Goal: Task Accomplishment & Management: Complete application form

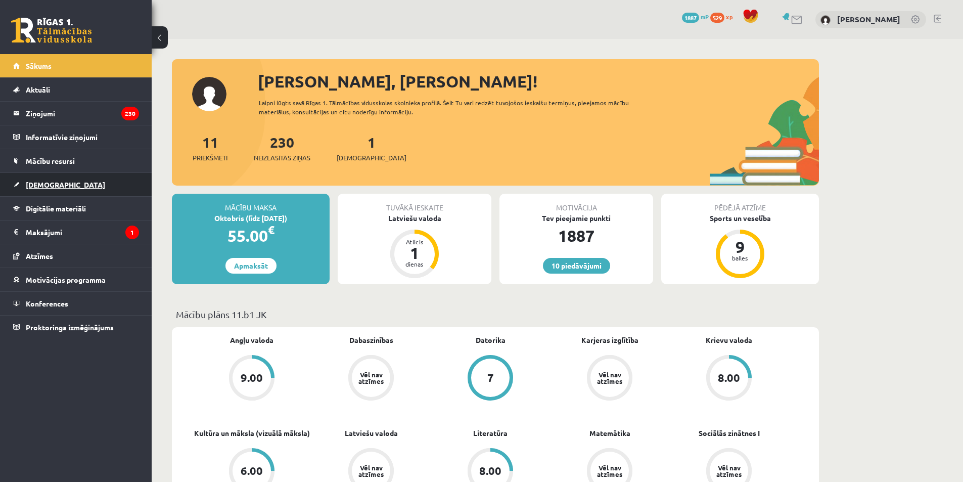
click at [42, 188] on span "[DEMOGRAPHIC_DATA]" at bounding box center [65, 184] width 79 height 9
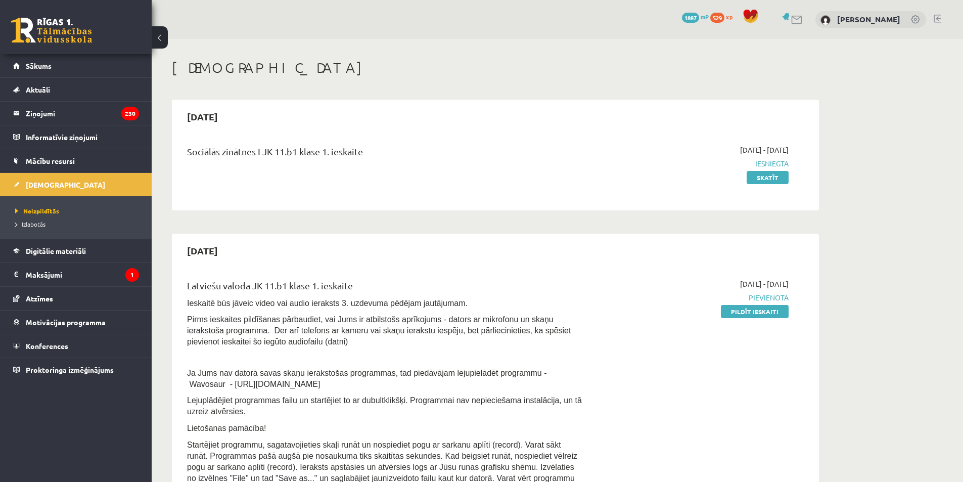
scroll to position [101, 0]
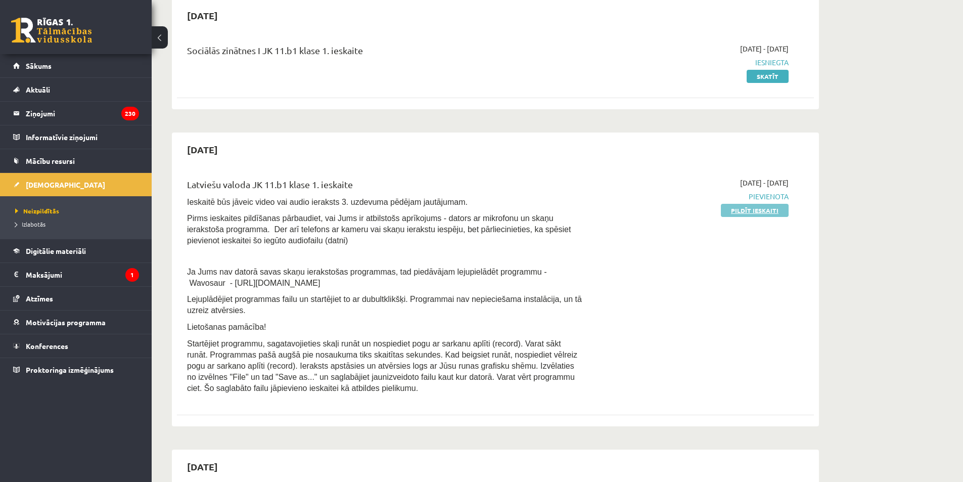
click at [477, 206] on link "Pildīt ieskaiti" at bounding box center [755, 210] width 68 height 13
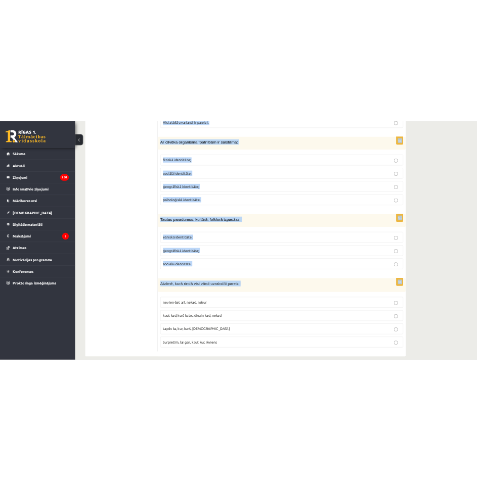
scroll to position [4756, 0]
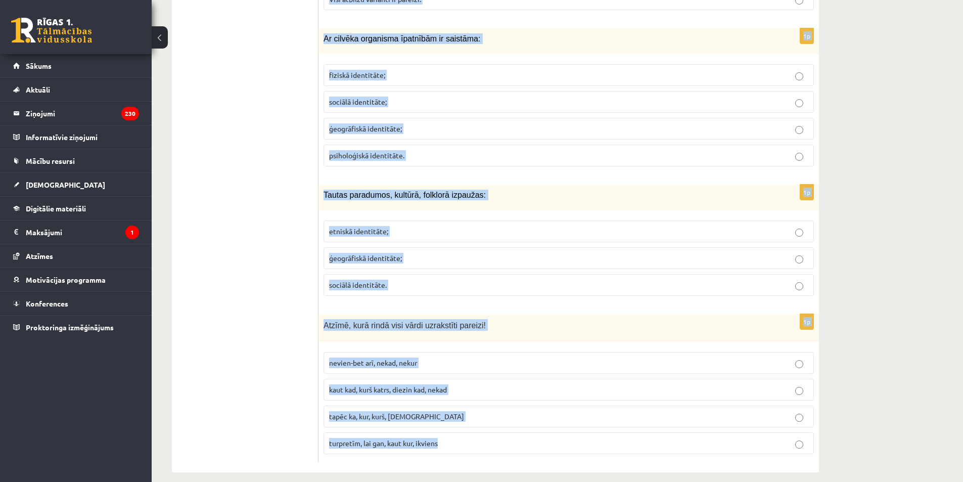
drag, startPoint x: 323, startPoint y: 148, endPoint x: 502, endPoint y: 444, distance: 346.8
copy form "Loremips dolors am 3 consectetu 4 adipiscing 43 elitseddoe 2 temporinci 0u Labo…"
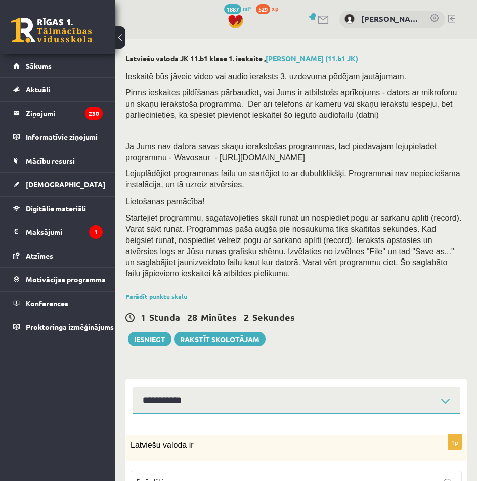
scroll to position [202, 0]
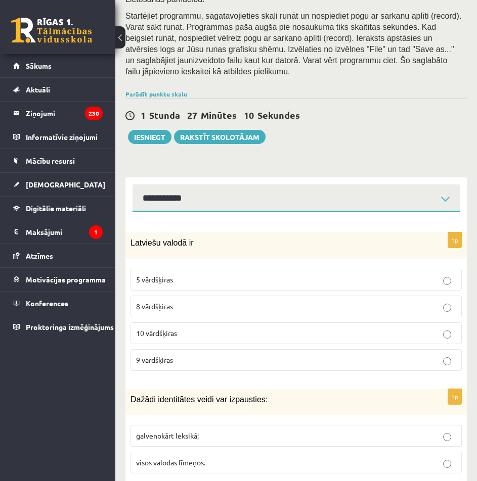
click at [176, 301] on p "8 vārdšķiras" at bounding box center [296, 306] width 320 height 11
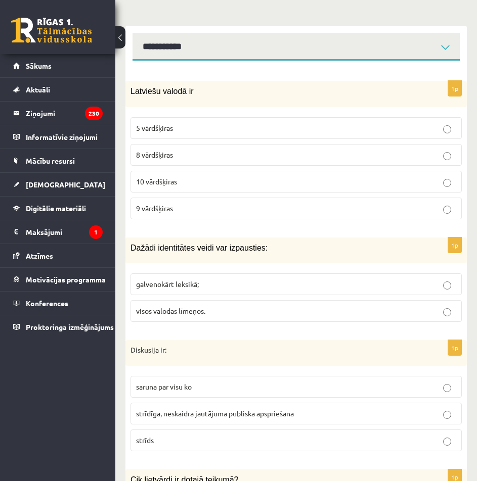
scroll to position [404, 0]
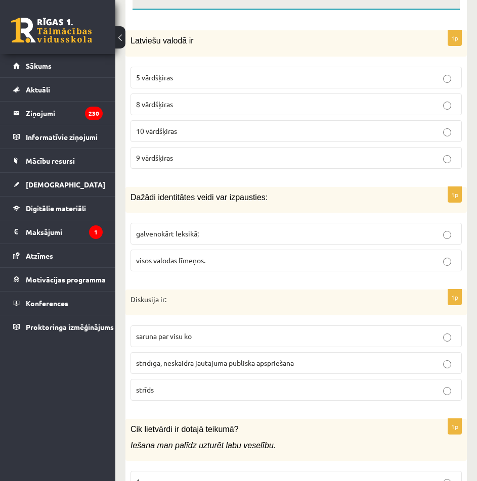
click at [221, 255] on p "visos valodas līmeņos." at bounding box center [296, 260] width 320 height 11
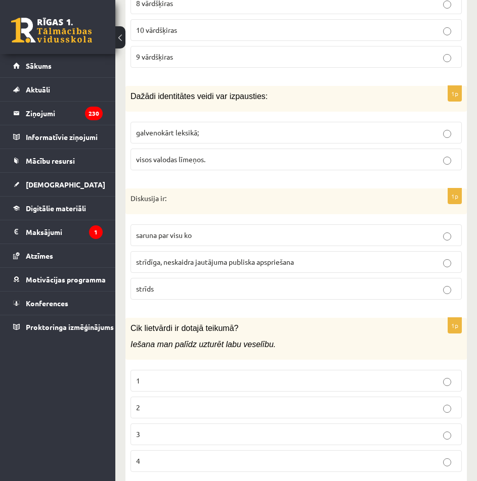
click at [228, 257] on span "strīdīga, neskaidra jautājuma publiska apspriešana" at bounding box center [215, 261] width 158 height 9
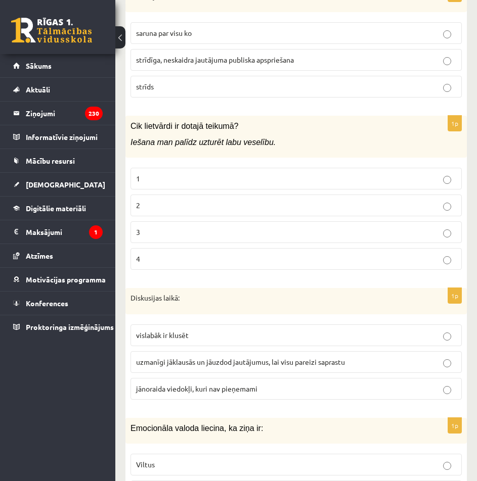
click at [208, 227] on p "3" at bounding box center [296, 232] width 320 height 11
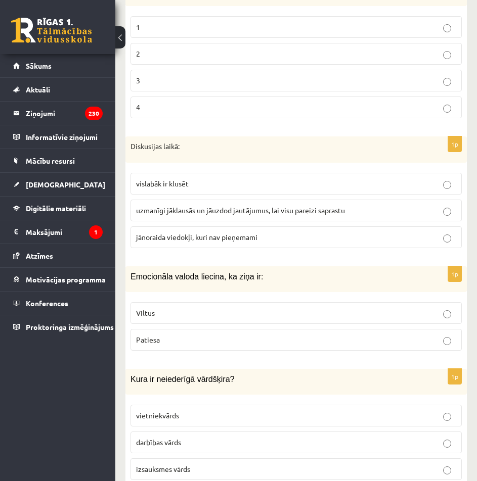
click at [214, 206] on span "uzmanīgi jāklausās un jāuzdod jautājumus, lai visu pareizi saprastu" at bounding box center [240, 210] width 209 height 9
click at [236, 308] on p "Viltus" at bounding box center [296, 313] width 320 height 11
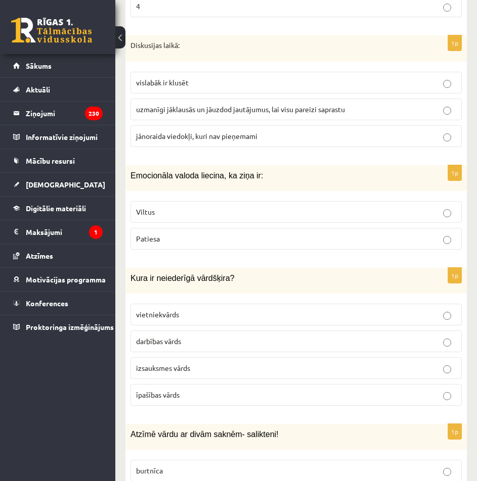
click at [204, 363] on p "izsauksmes vārds" at bounding box center [296, 368] width 320 height 11
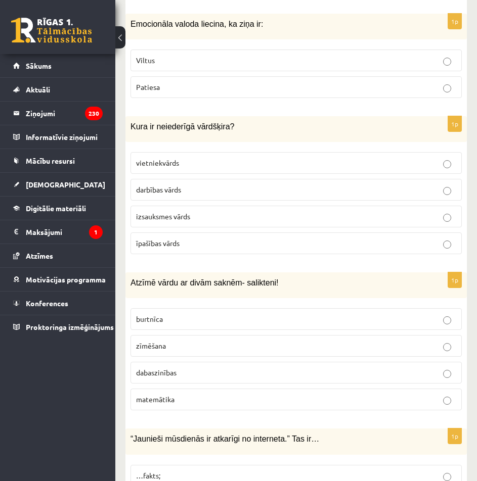
scroll to position [1213, 0]
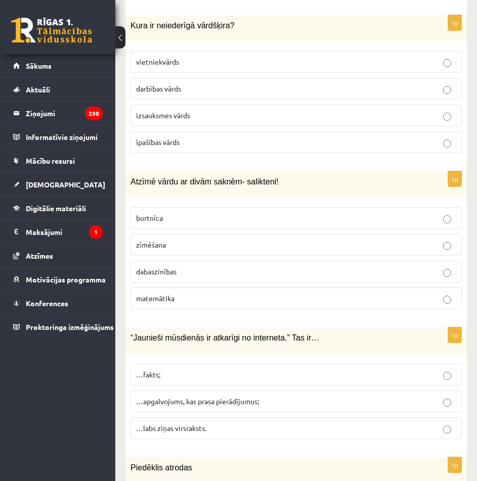
click at [187, 266] on p "dabaszinības" at bounding box center [296, 271] width 320 height 11
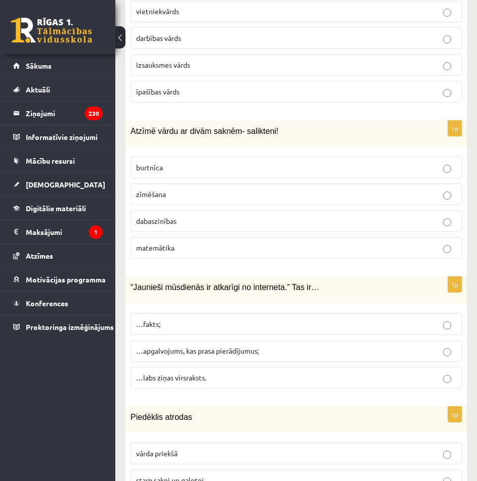
scroll to position [1315, 0]
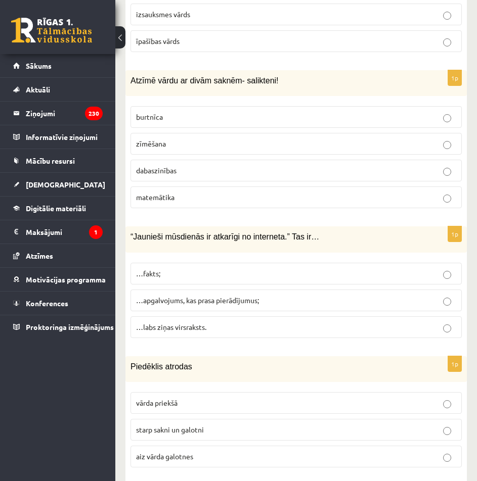
click at [202, 296] on span "…apgalvojums, kas prasa pierādījumus;" at bounding box center [197, 300] width 123 height 9
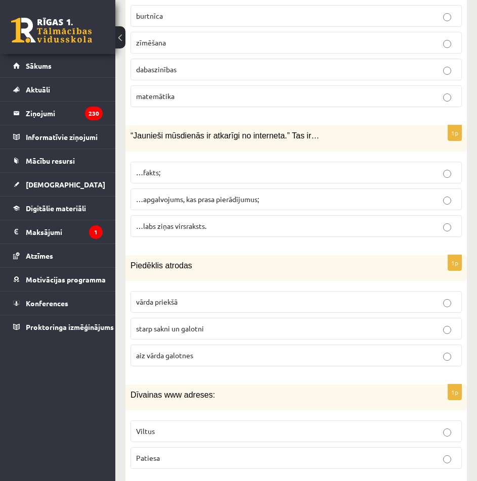
click at [183, 324] on label "starp sakni un galotni" at bounding box center [295, 329] width 331 height 22
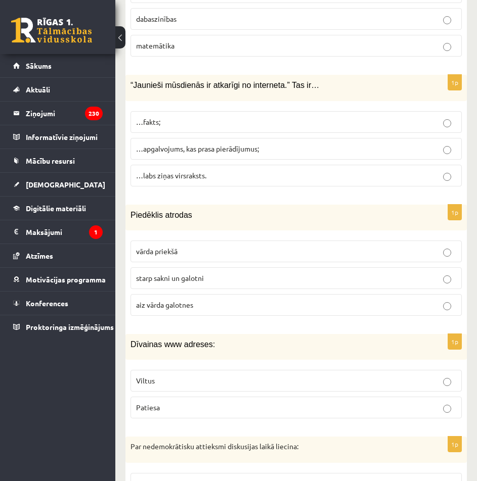
scroll to position [1517, 0]
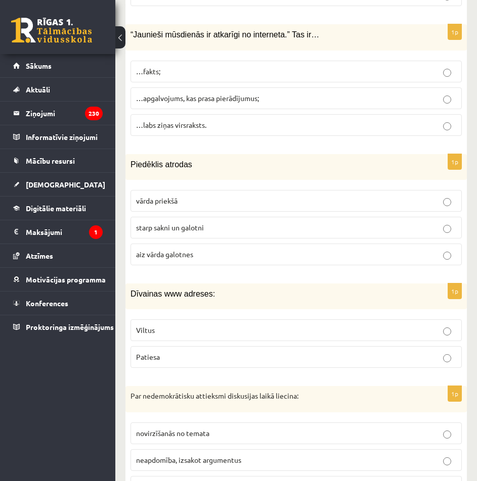
click at [252, 320] on label "Viltus" at bounding box center [295, 331] width 331 height 22
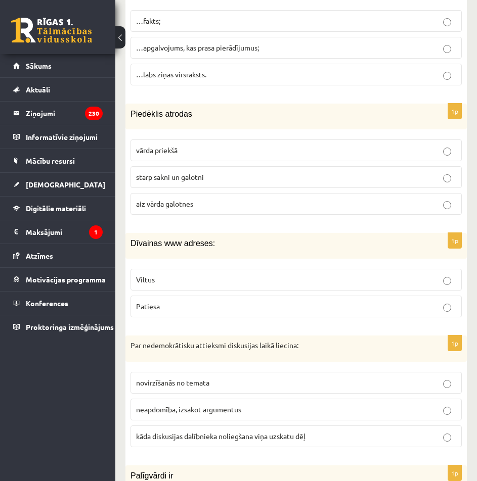
click at [253, 432] on span "kāda diskusijas dalībnieka noliegšana viņa uzskatu dēļ" at bounding box center [220, 436] width 169 height 9
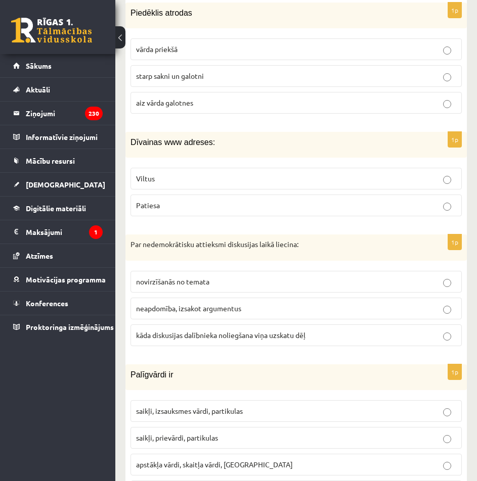
scroll to position [1719, 0]
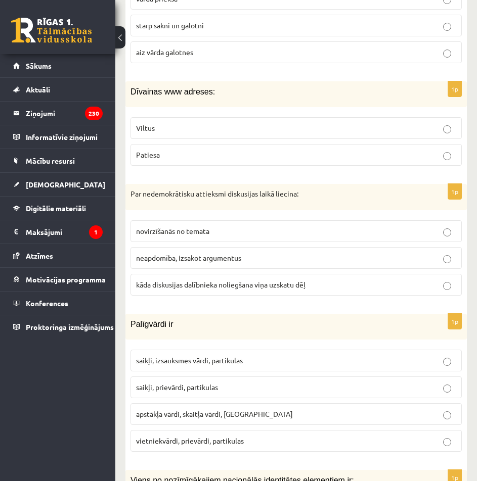
click at [255, 382] on p "saikļi, prievārdi, partikulas" at bounding box center [296, 387] width 320 height 11
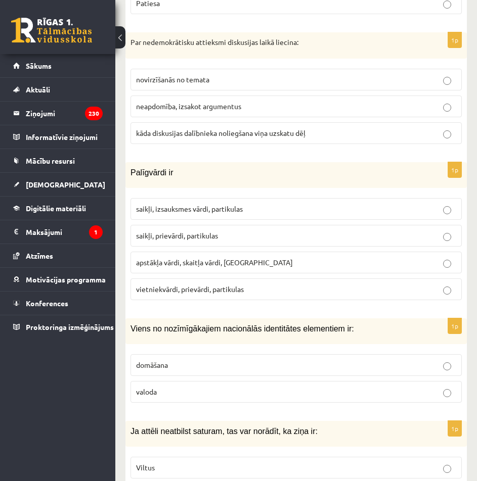
scroll to position [1921, 0]
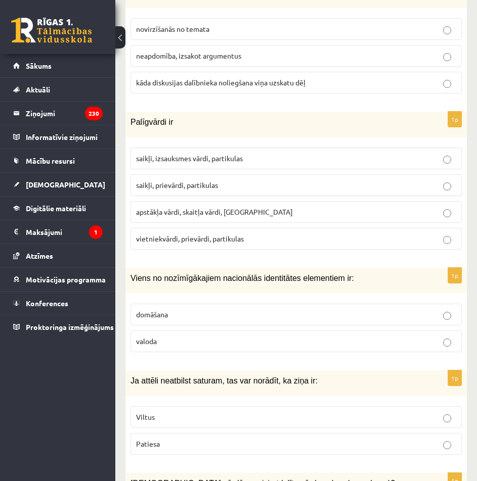
click at [202, 336] on p "valoda" at bounding box center [296, 341] width 320 height 11
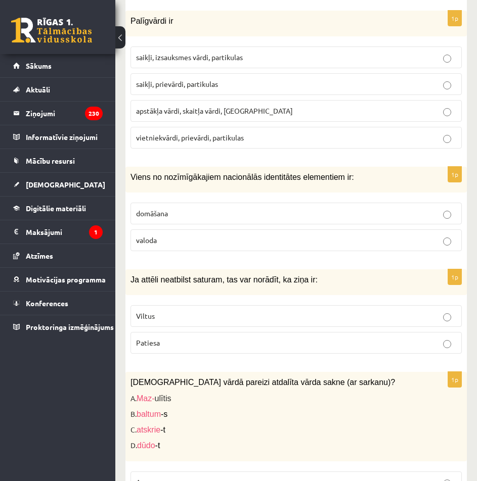
scroll to position [2073, 0]
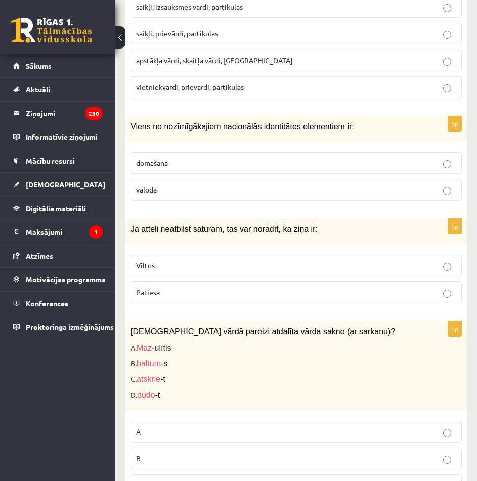
click at [215, 255] on label "Viltus" at bounding box center [295, 266] width 331 height 22
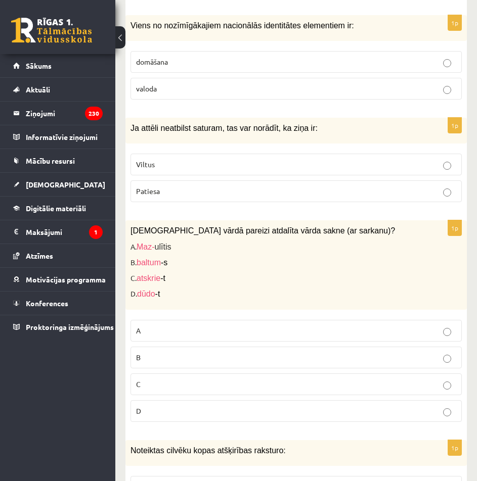
click at [182, 379] on p "C" at bounding box center [296, 384] width 320 height 11
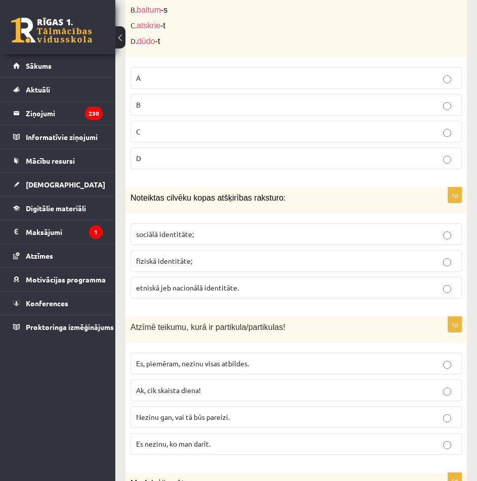
scroll to position [2477, 0]
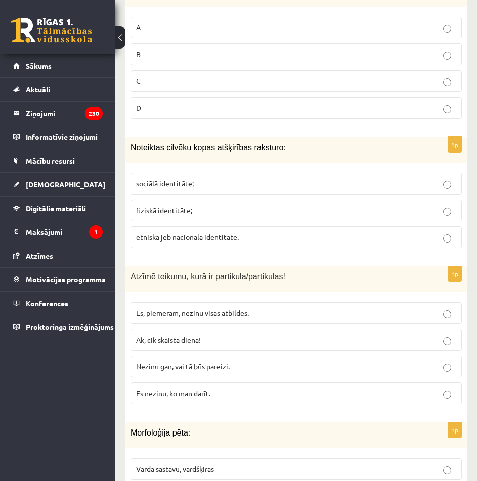
click at [213, 178] on p "sociālā identitāte;" at bounding box center [296, 183] width 320 height 11
click at [200, 362] on span "Nezinu gan, vai tā būs pareizi." at bounding box center [183, 366] width 94 height 9
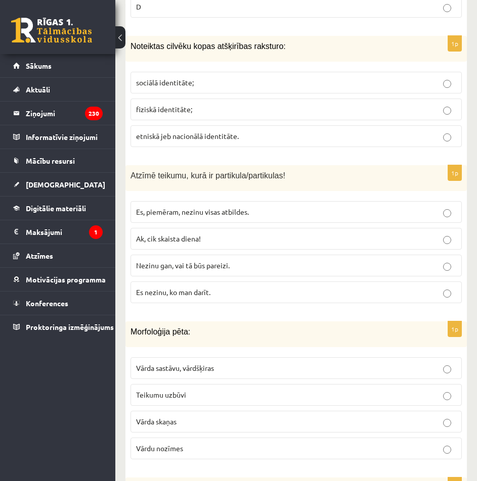
scroll to position [2629, 0]
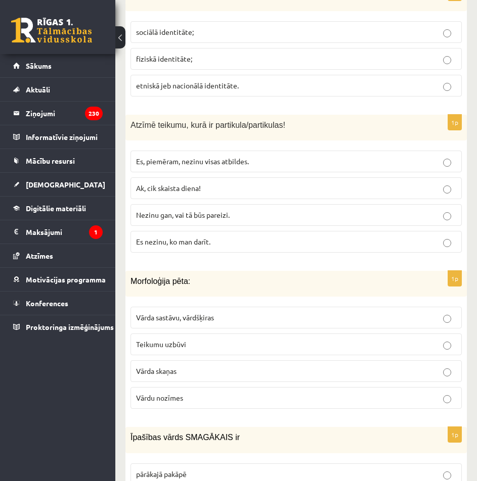
click at [251, 312] on p "Vārda sastāvu, vārdšķiras" at bounding box center [296, 317] width 320 height 11
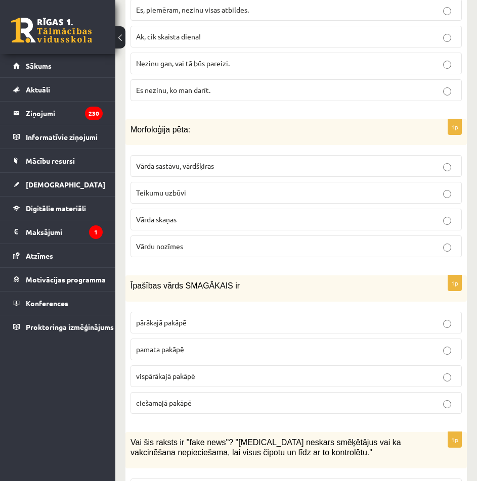
scroll to position [2831, 0]
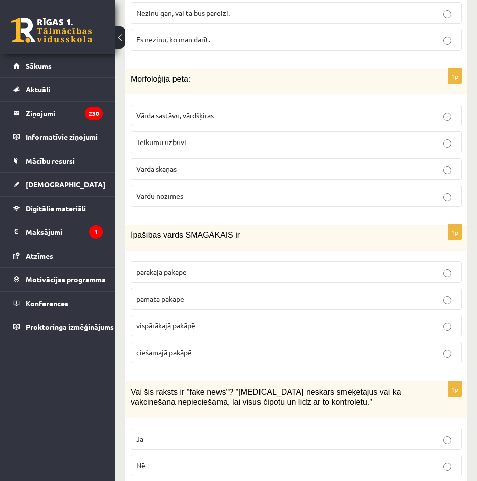
click at [218, 321] on p "vispārākajā pakāpē" at bounding box center [296, 326] width 320 height 11
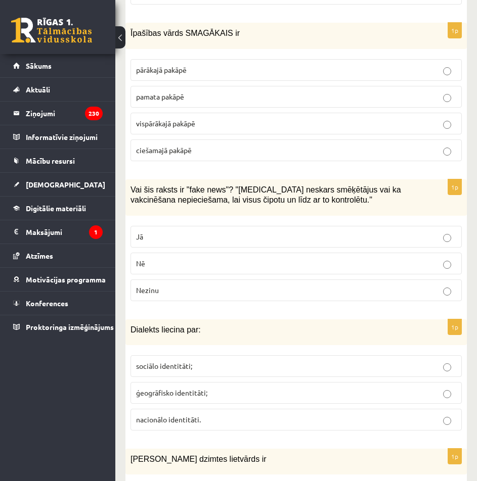
click at [225, 232] on p "Jā" at bounding box center [296, 237] width 320 height 11
click at [217, 388] on p "ģeogrāfisko identitāti;" at bounding box center [296, 393] width 320 height 11
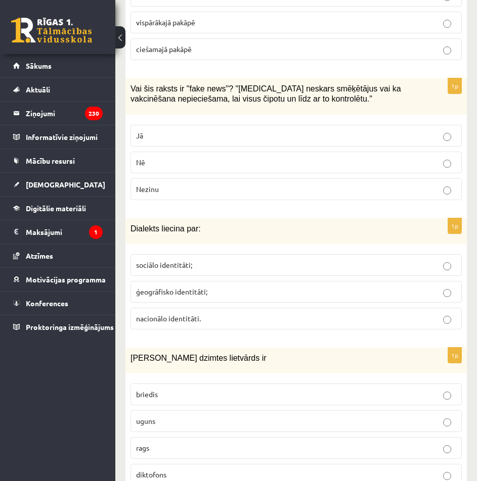
scroll to position [3185, 0]
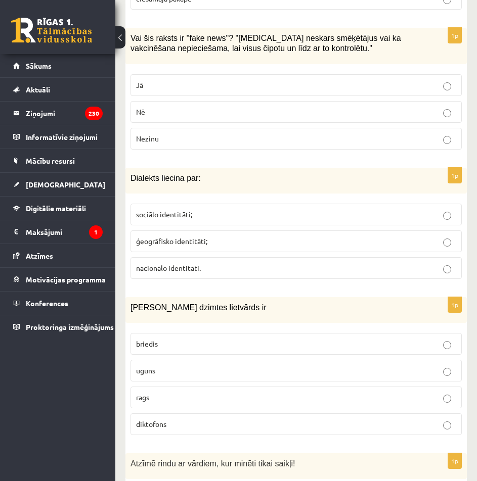
click at [224, 366] on p "uguns" at bounding box center [296, 371] width 320 height 11
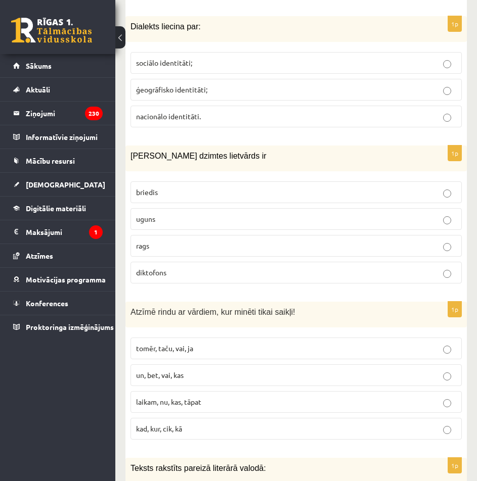
click at [232, 343] on p "tomēr, taču, vai, ja" at bounding box center [296, 348] width 320 height 11
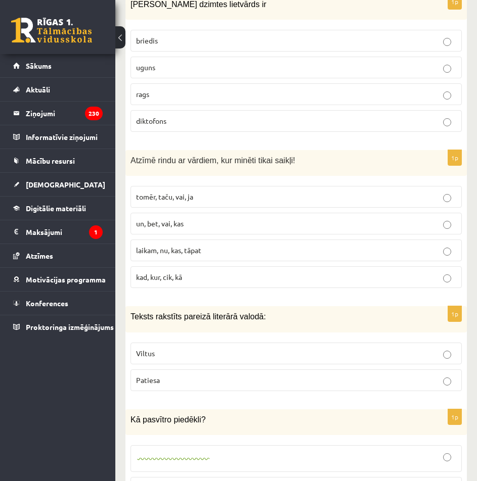
scroll to position [3590, 0]
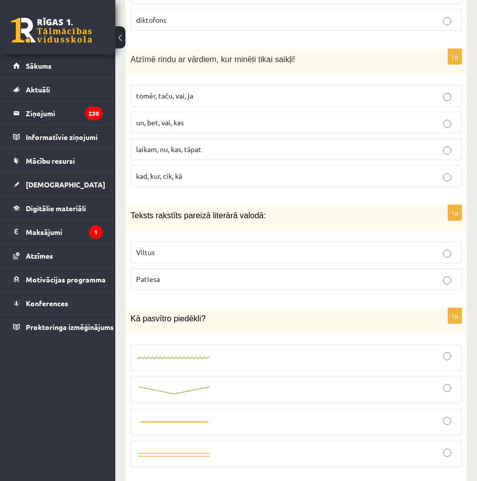
click at [206, 274] on p "Patiesa" at bounding box center [296, 279] width 320 height 11
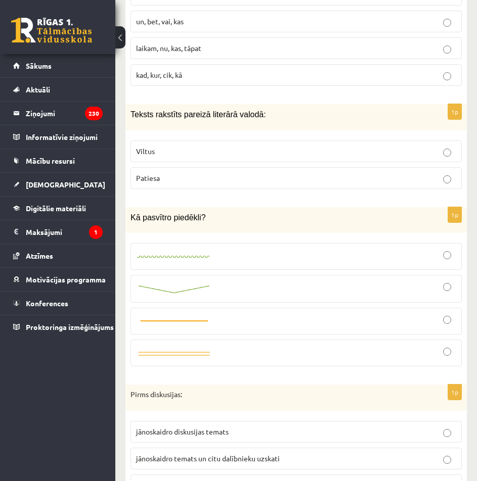
click at [394, 251] on div at bounding box center [296, 257] width 320 height 16
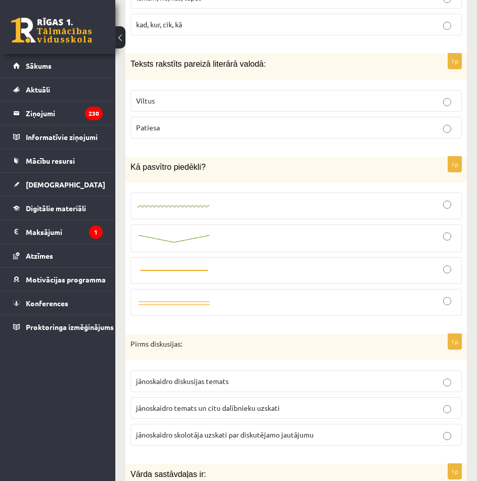
scroll to position [3792, 0]
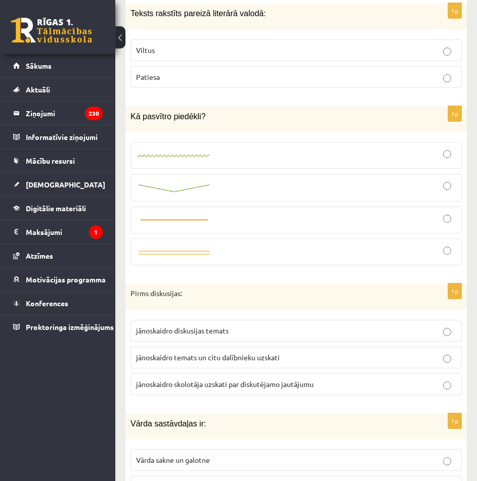
click at [330, 352] on p "jānoskaidro temats un citu dalībnieku uzskati" at bounding box center [296, 357] width 320 height 11
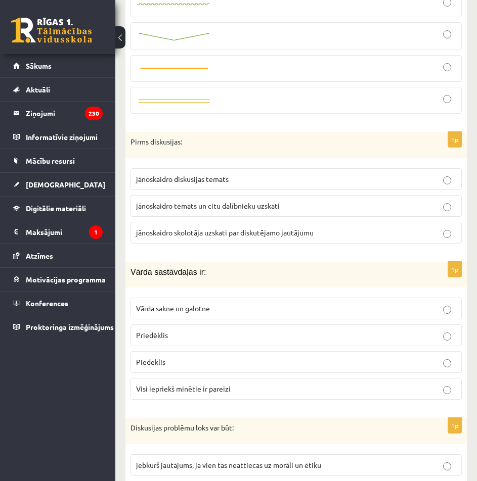
scroll to position [3994, 0]
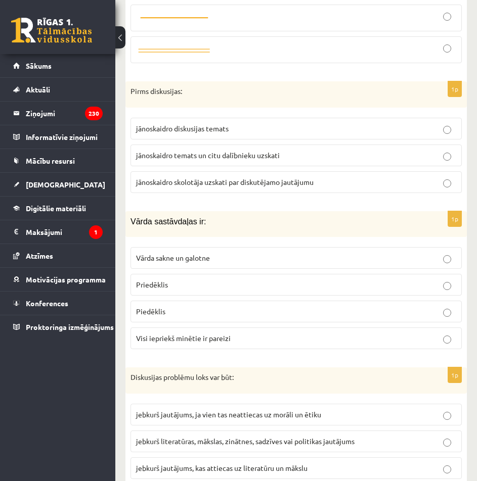
click at [194, 334] on span "Visi iepriekš minētie ir pareizi" at bounding box center [183, 338] width 95 height 9
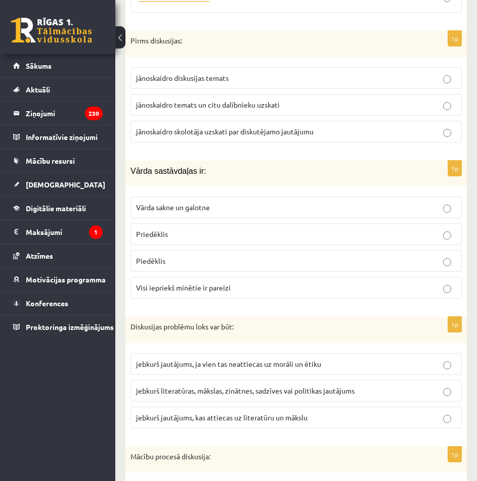
scroll to position [4095, 0]
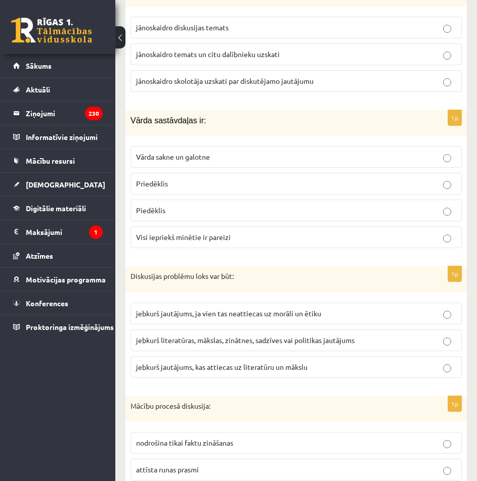
click at [249, 336] on span "jebkurš literatūras, mākslas, zinātnes, sadzīves vai politikas jautājums" at bounding box center [245, 340] width 218 height 9
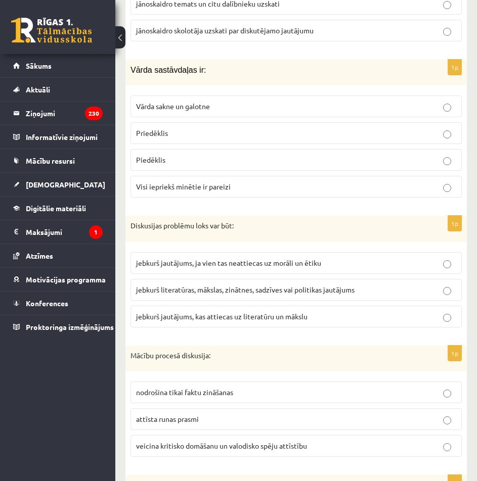
scroll to position [4197, 0]
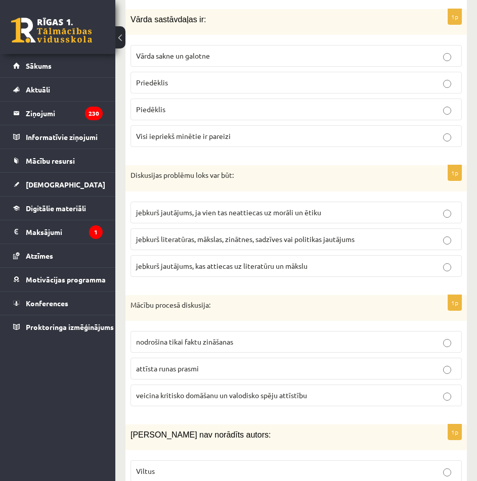
click at [242, 391] on span "veicina kritisko domāšanu un valodisko spēju attīstību" at bounding box center [221, 395] width 171 height 9
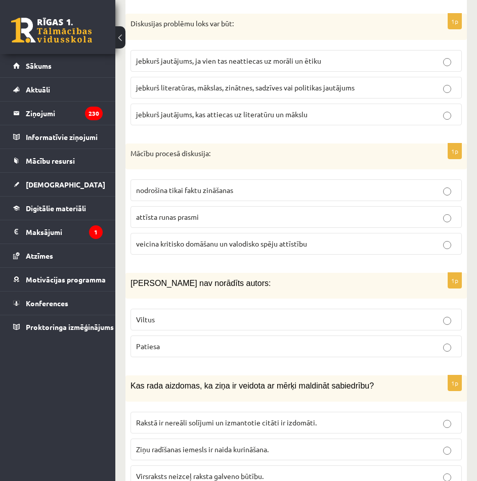
scroll to position [4399, 0]
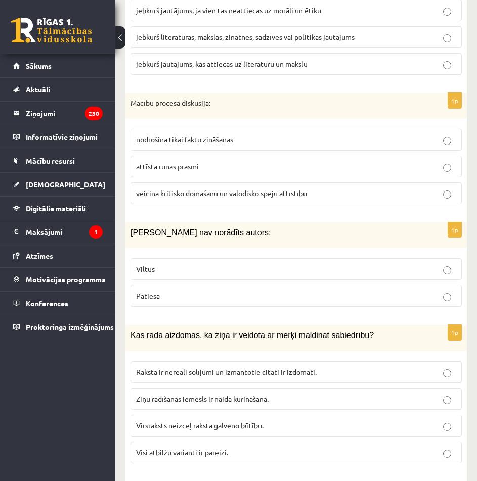
click at [230, 264] on p "Viltus" at bounding box center [296, 269] width 320 height 11
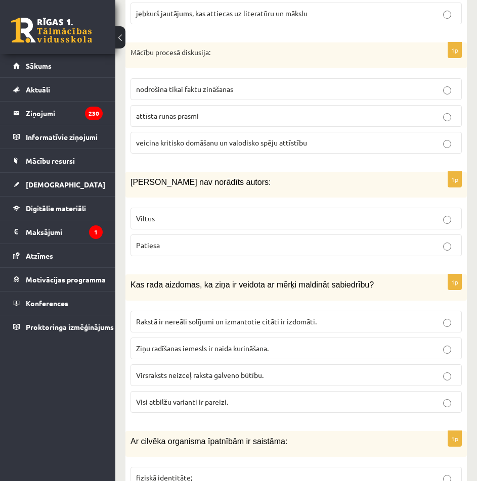
scroll to position [4500, 0]
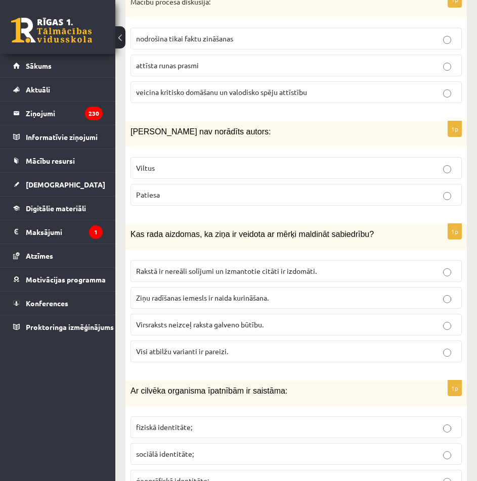
click at [218, 347] on span "Visi atbilžu varianti ir pareizi." at bounding box center [182, 351] width 92 height 9
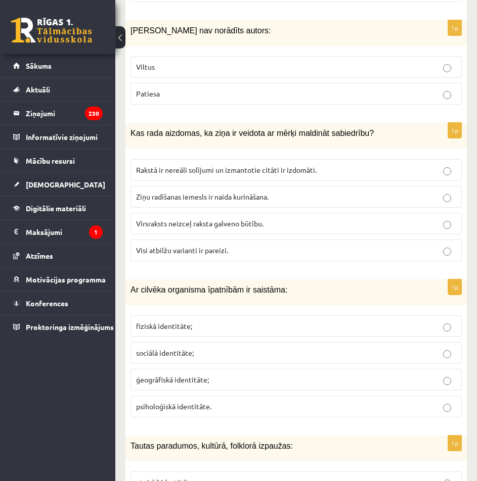
scroll to position [4652, 0]
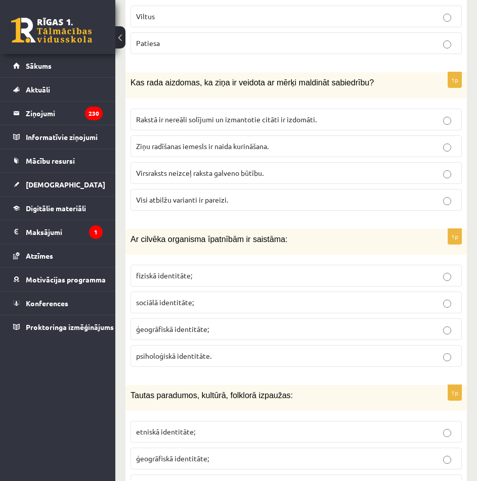
click at [231, 271] on p "fiziskā identitāte;" at bounding box center [296, 276] width 320 height 11
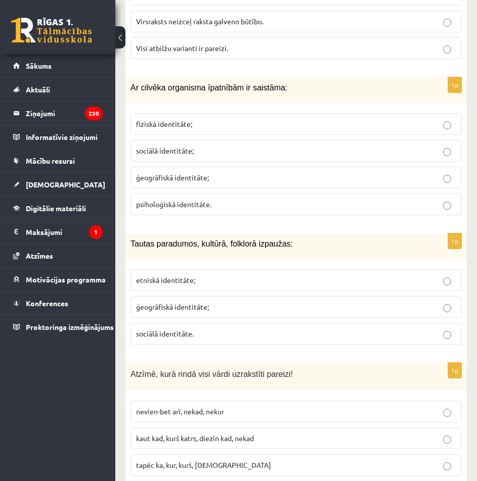
scroll to position [4847, 0]
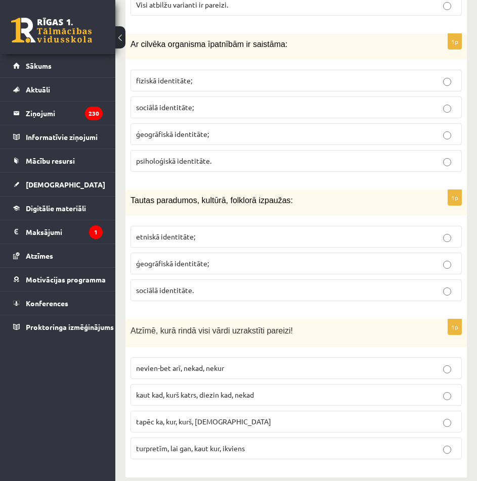
click at [227, 232] on p "etniskā identitāte;" at bounding box center [296, 237] width 320 height 11
click at [203, 390] on span "kaut kad, kurš katrs, diezin kad, nekad" at bounding box center [195, 394] width 118 height 9
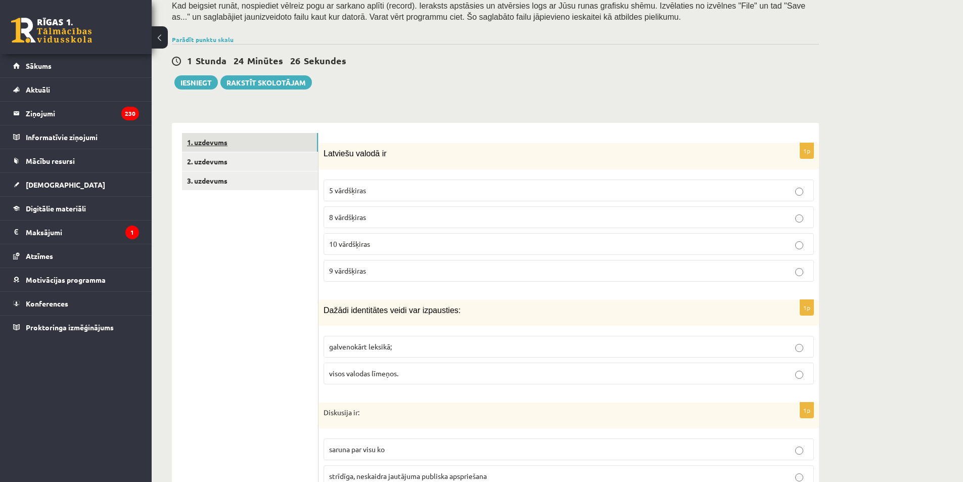
scroll to position [145, 0]
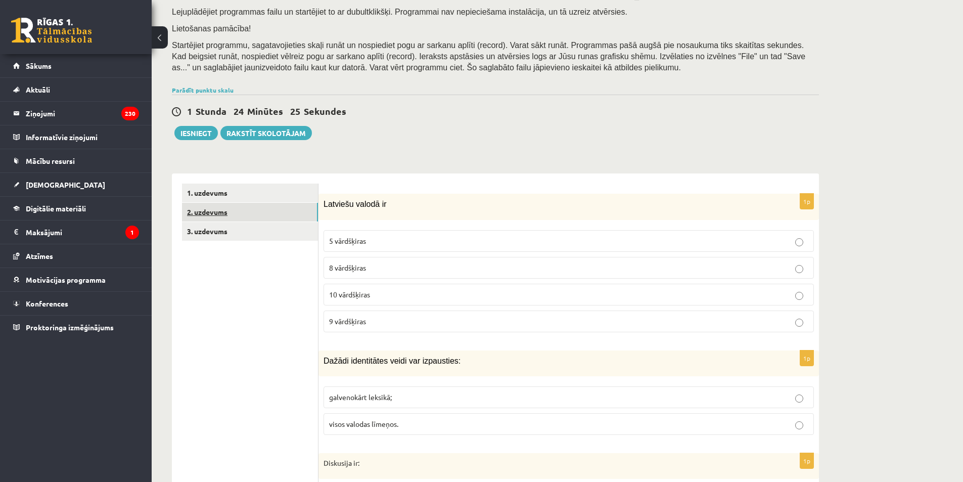
click at [224, 219] on link "2. uzdevums" at bounding box center [250, 212] width 136 height 19
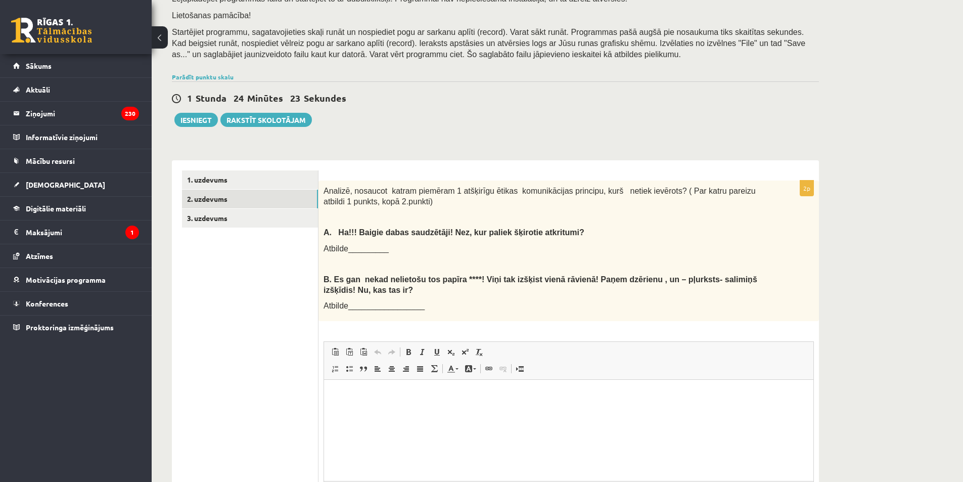
scroll to position [208, 0]
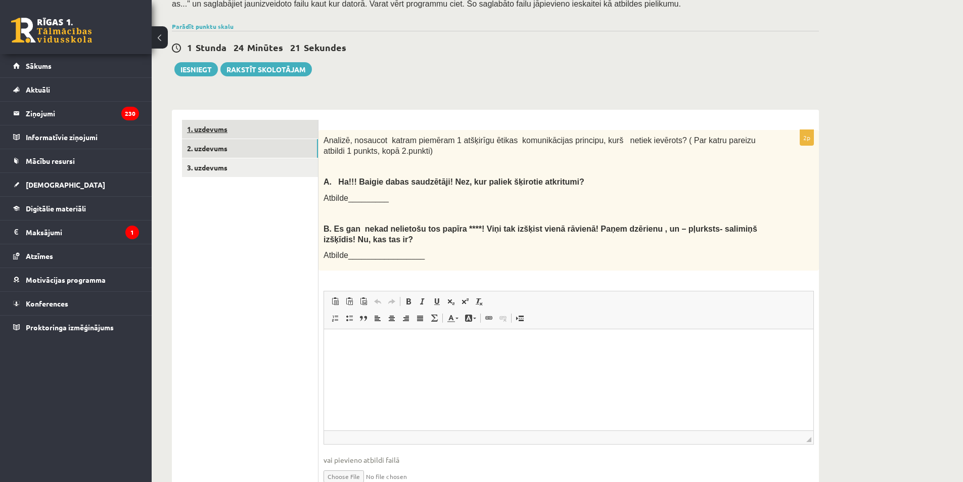
click at [233, 131] on link "1. uzdevums" at bounding box center [250, 129] width 136 height 19
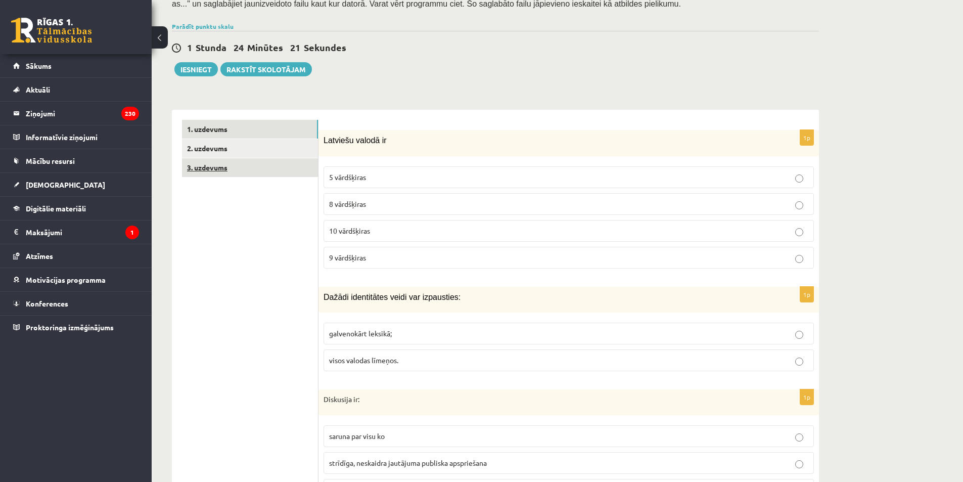
click at [223, 163] on link "3. uzdevums" at bounding box center [250, 167] width 136 height 19
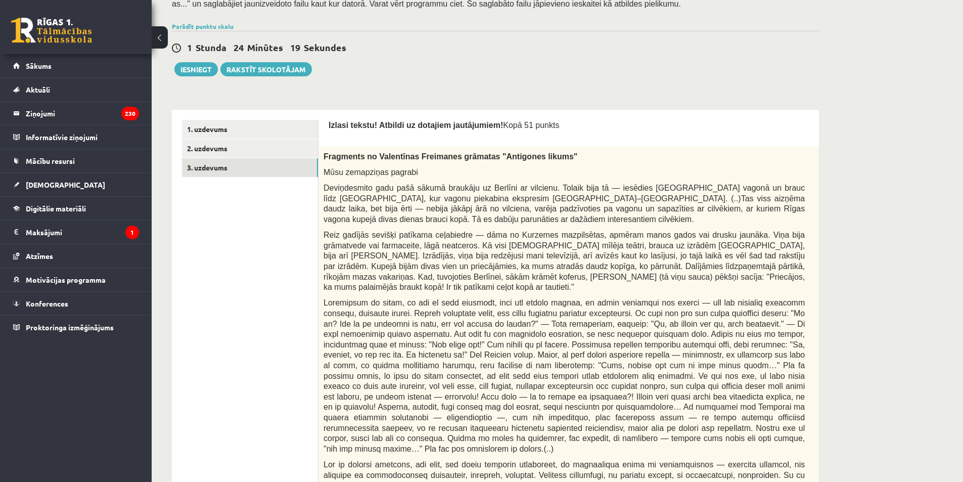
scroll to position [0, 0]
drag, startPoint x: 824, startPoint y: 151, endPoint x: 818, endPoint y: 158, distance: 9.7
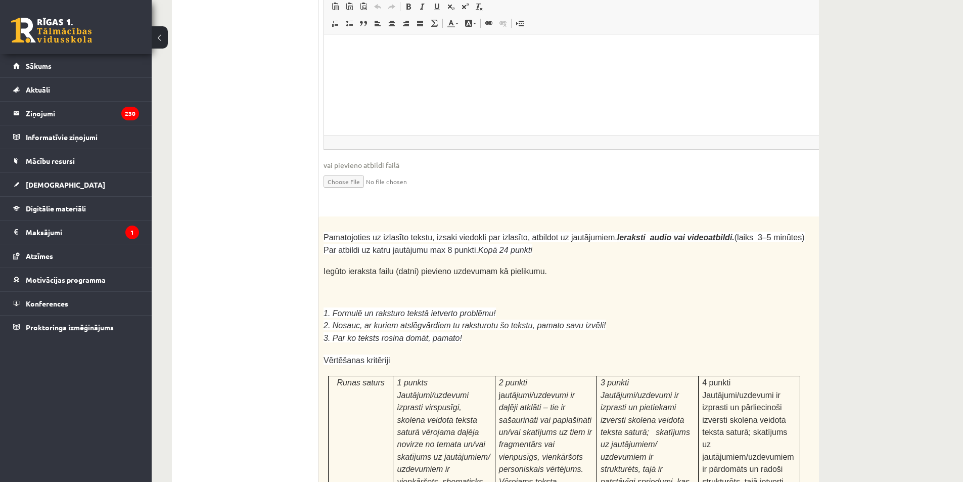
scroll to position [0, 15]
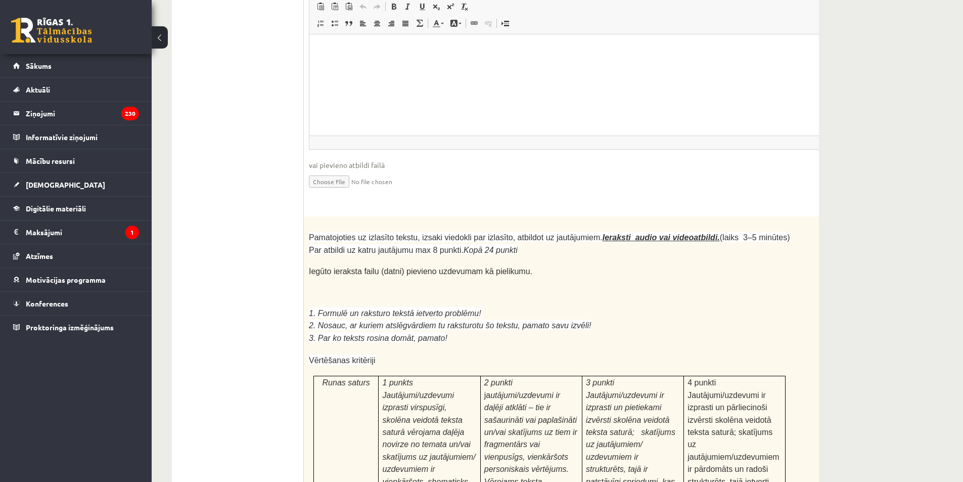
drag, startPoint x: 812, startPoint y: 123, endPoint x: 824, endPoint y: 120, distance: 13.1
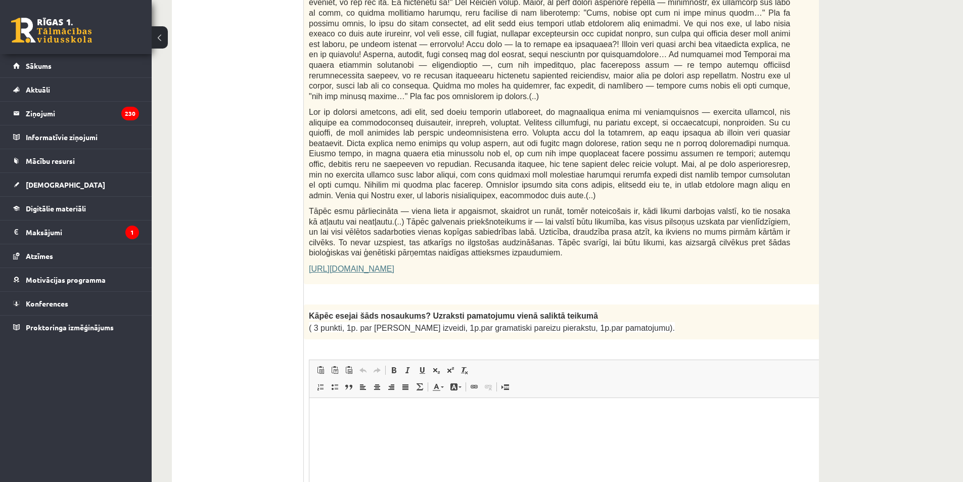
drag, startPoint x: 488, startPoint y: 12, endPoint x: 488, endPoint y: 22, distance: 10.6
drag, startPoint x: 488, startPoint y: 22, endPoint x: 793, endPoint y: 154, distance: 331.8
click at [793, 154] on div "Fragments no Valentīnas Freimanes grāmatas "Antigones likums" Mūsu zemapziņas p…" at bounding box center [575, 39] width 542 height 490
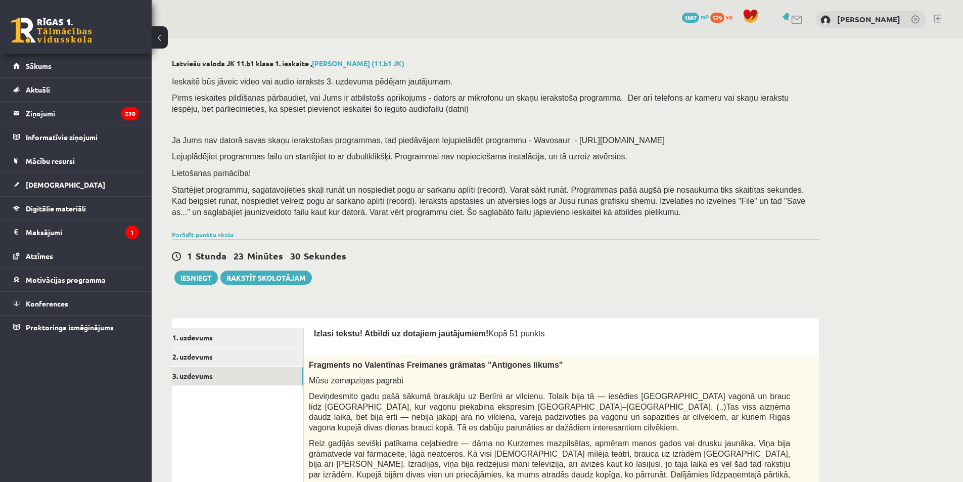
scroll to position [101, 0]
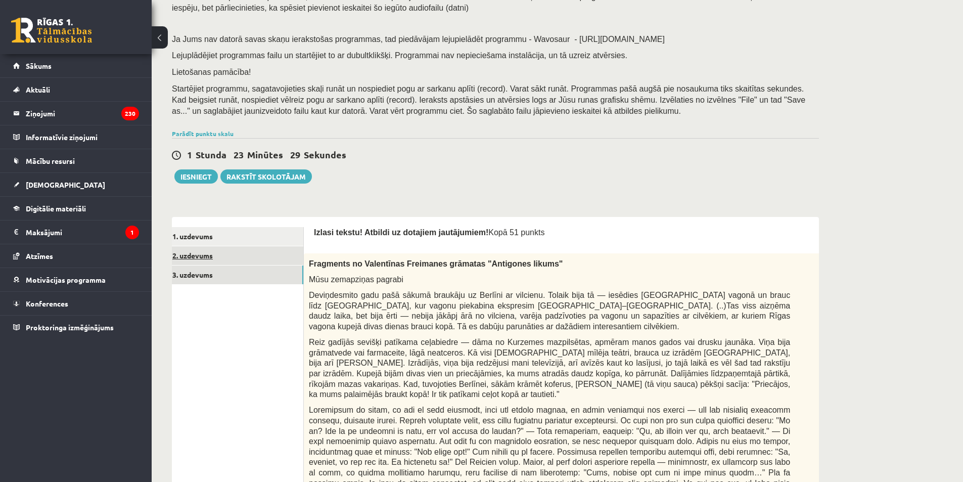
click at [199, 260] on link "2. uzdevums" at bounding box center [235, 255] width 136 height 19
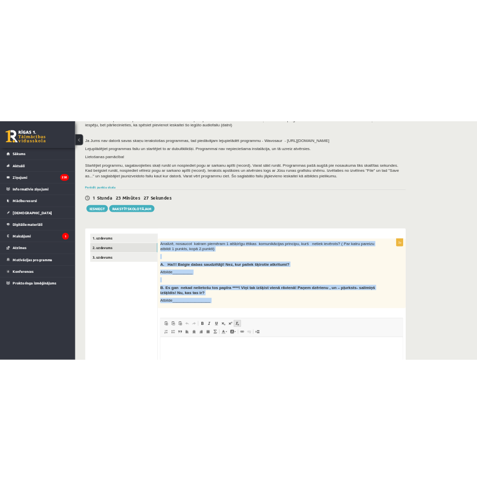
scroll to position [259, 0]
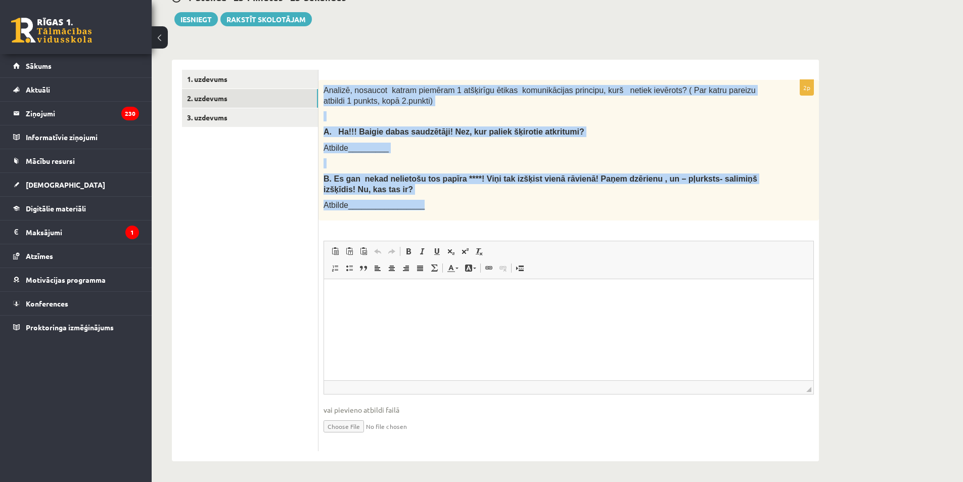
drag, startPoint x: 325, startPoint y: 247, endPoint x: 730, endPoint y: 202, distance: 407.9
click at [730, 202] on div "Analizē, nosaucot katram piemēram 1 atšķirīgu ētikas komunikācijas principu, ku…" at bounding box center [569, 150] width 501 height 141
copy div "Analizē, nosaucot katram piemēram 1 atšķirīgu ētikas komunikācijas principu, ku…"
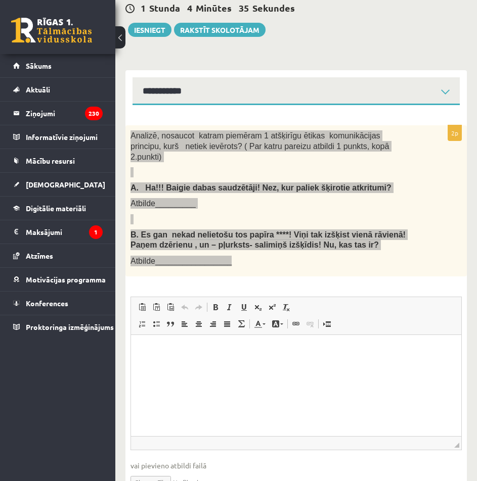
scroll to position [340, 0]
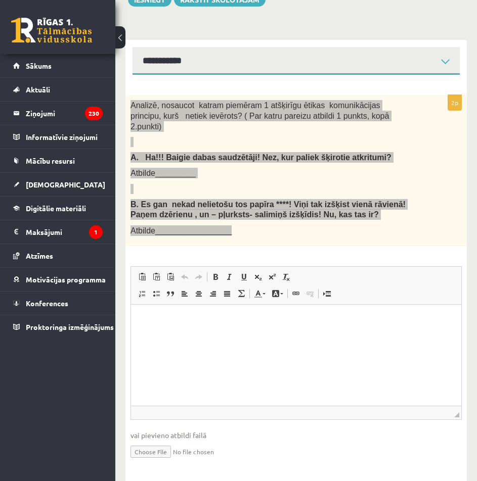
click at [197, 333] on html at bounding box center [296, 319] width 330 height 31
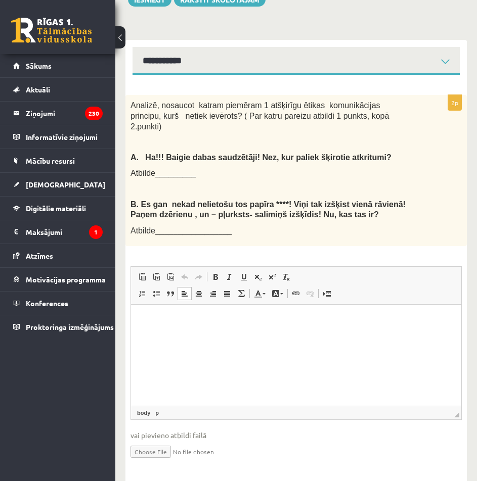
click at [329, 229] on div "2p Analizē, nosaucot katram piemēram 1 atšķirīgu ētikas komunikācijas principu,…" at bounding box center [295, 286] width 341 height 382
click at [156, 324] on p "Editor, wiswyg-editor-user-answer-47434022920880" at bounding box center [296, 319] width 310 height 11
click at [183, 321] on p "**" at bounding box center [296, 319] width 310 height 11
click at [219, 339] on p "*********" at bounding box center [296, 337] width 310 height 11
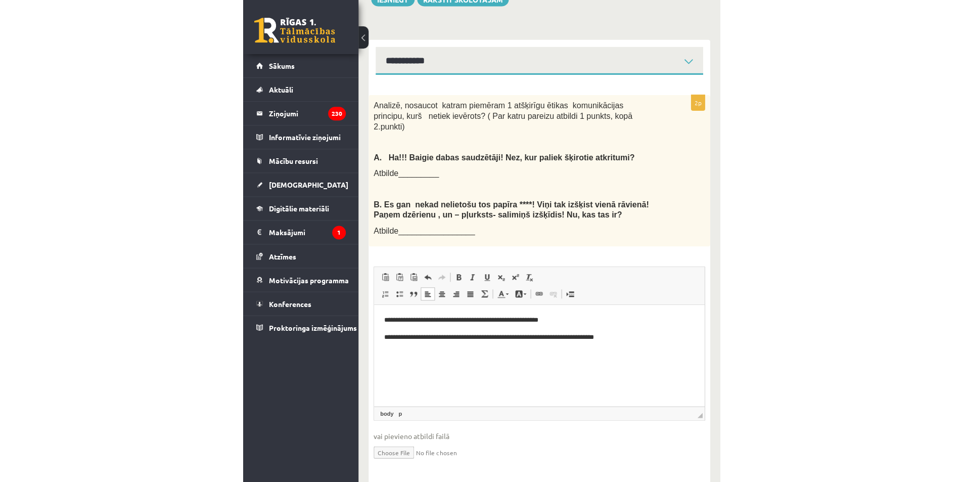
scroll to position [259, 0]
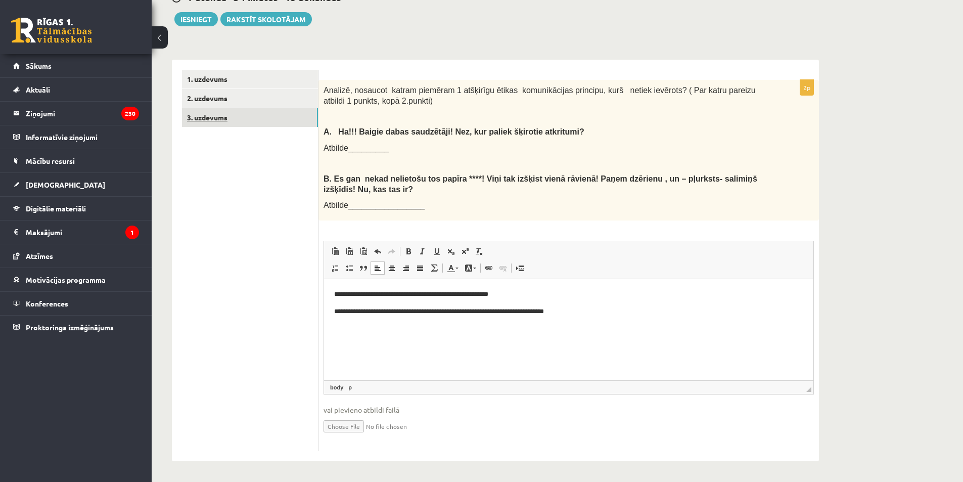
click at [230, 114] on link "3. uzdevums" at bounding box center [250, 117] width 136 height 19
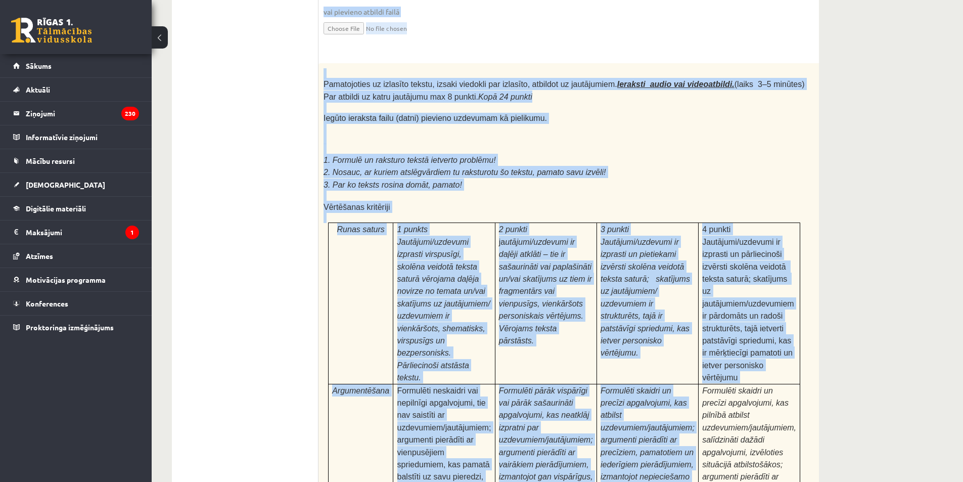
scroll to position [3089, 0]
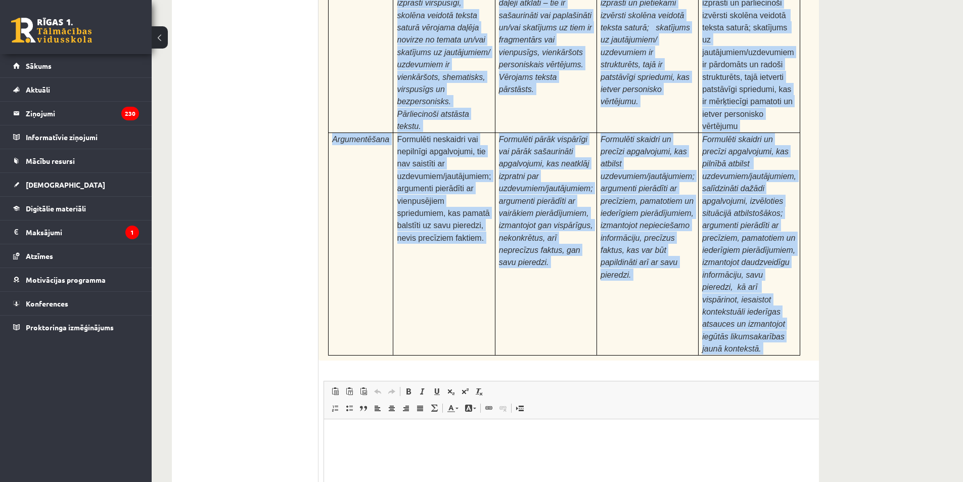
drag, startPoint x: 328, startPoint y: 73, endPoint x: 788, endPoint y: 218, distance: 482.4
copy form "Loremi dolors! Ametcon ad elitsedd eiusmodtemp! Inci 85 utlabo 5e Doloremag al …"
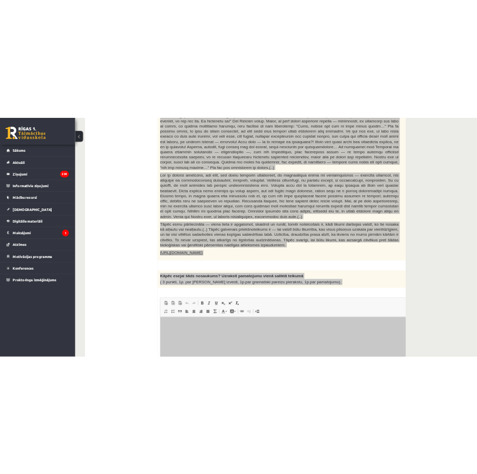
scroll to position [607, 0]
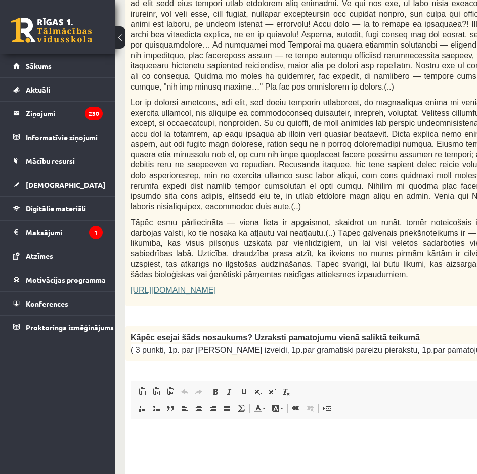
scroll to position [758, 0]
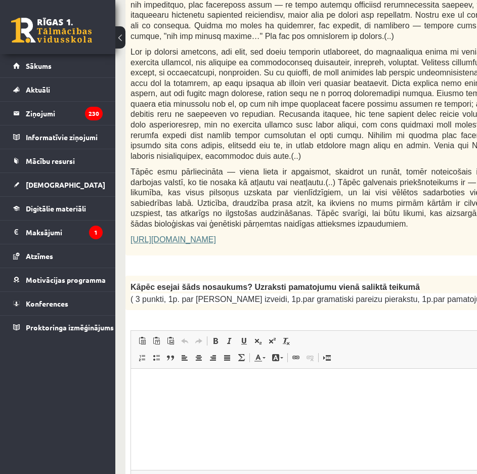
click at [167, 393] on html at bounding box center [353, 384] width 445 height 31
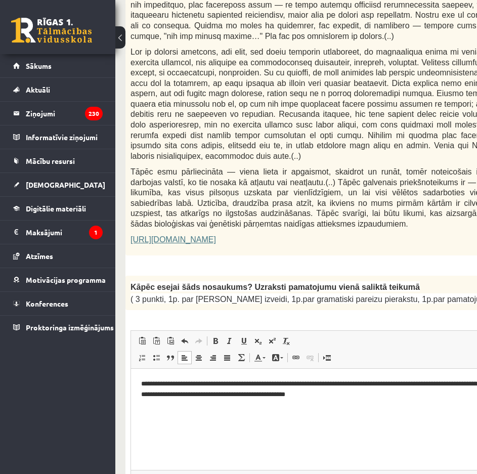
click at [127, 292] on div "**********" at bounding box center [353, 408] width 457 height 265
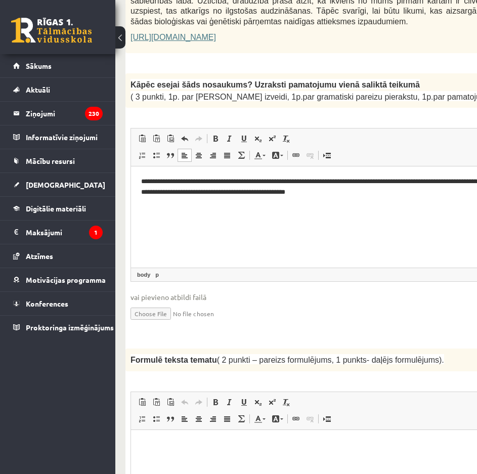
scroll to position [1112, 0]
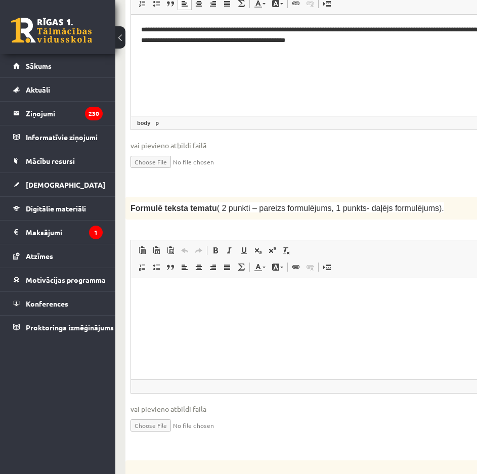
click at [171, 294] on p "Editor, wiswyg-editor-user-answer-47433798873580" at bounding box center [353, 293] width 425 height 11
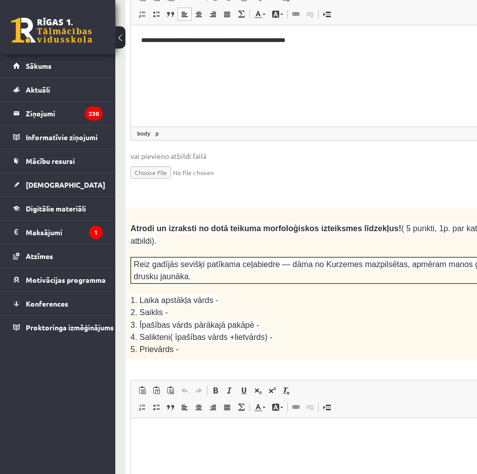
scroll to position [1416, 0]
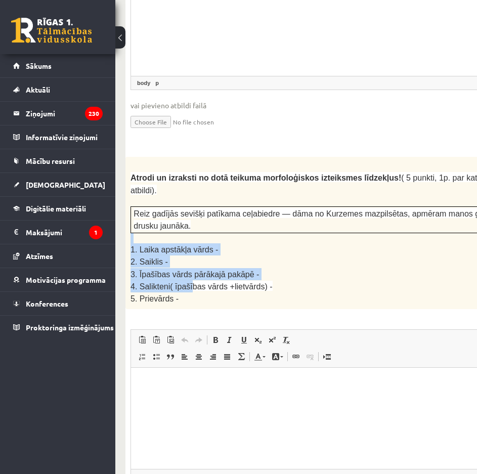
drag, startPoint x: 127, startPoint y: 120, endPoint x: 187, endPoint y: 161, distance: 72.4
click at [187, 161] on div "Atrodi un izraksti no dotā teikuma morfoloģiskos izteiksmes līdzekļus! ( 5 punk…" at bounding box center [353, 233] width 457 height 152
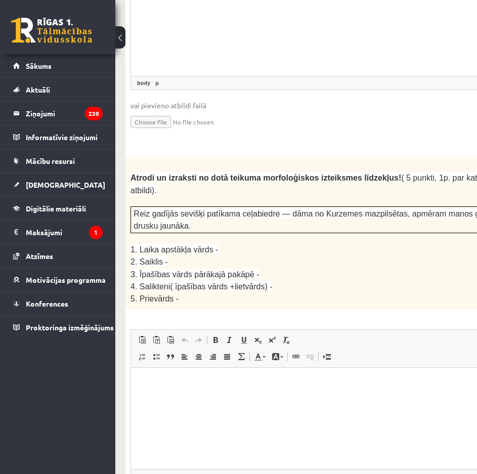
click at [258, 292] on p "5. Prievārds -" at bounding box center [328, 298] width 396 height 12
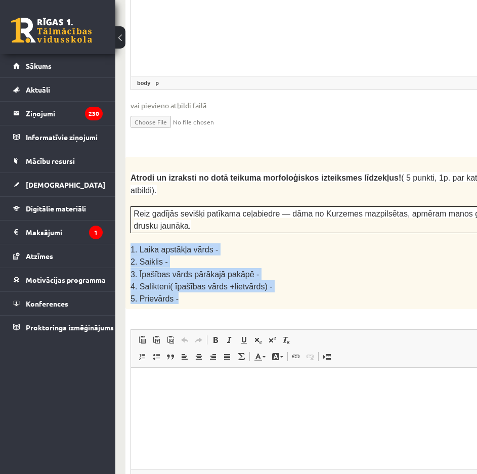
drag, startPoint x: 130, startPoint y: 125, endPoint x: 183, endPoint y: 173, distance: 71.3
click at [183, 173] on div "Atrodi un izraksti no dotā teikuma morfoloģiskos izteiksmes līdzekļus! ( 5 punk…" at bounding box center [353, 233] width 457 height 152
copy div "1. Laika apstākļa vārds - 2. Saiklis - 3. Īpašības vārds pārākajā pakāpē - 4. S…"
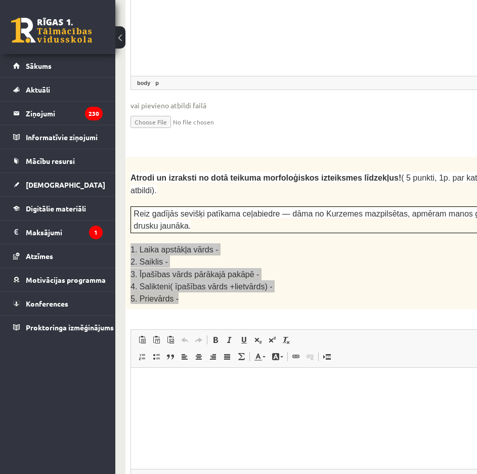
click at [156, 387] on p "Editor, wiswyg-editor-user-answer-47433798984260" at bounding box center [353, 382] width 425 height 11
paste body "Editor, wiswyg-editor-user-answer-47433798984260"
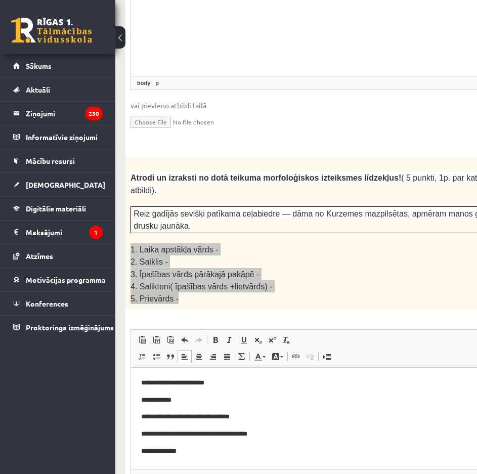
click at [226, 380] on p "**********" at bounding box center [353, 382] width 425 height 11
click at [218, 400] on p "**********" at bounding box center [353, 399] width 425 height 11
click at [257, 417] on p "**********" at bounding box center [353, 416] width 425 height 11
click at [259, 419] on p "**********" at bounding box center [353, 416] width 425 height 11
click at [272, 436] on p "**********" at bounding box center [353, 433] width 425 height 11
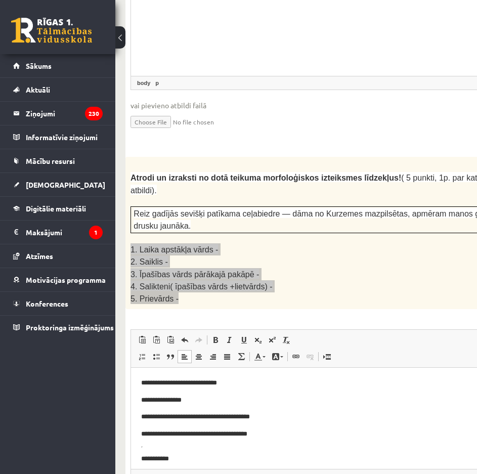
scroll to position [12, 0]
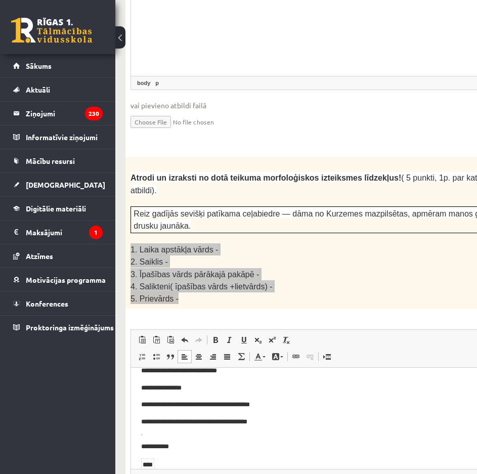
click at [139, 448] on html "**********" at bounding box center [353, 432] width 445 height 154
click at [134, 446] on html "**********" at bounding box center [353, 420] width 445 height 131
click at [189, 333] on link "Undo Keyboard shortcut Ctrl+Z" at bounding box center [184, 339] width 14 height 13
click at [182, 336] on span at bounding box center [185, 340] width 8 height 8
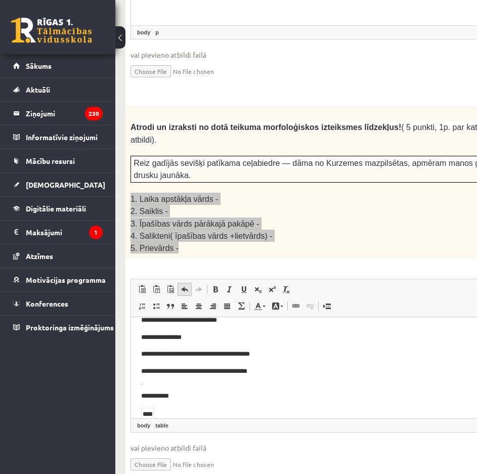
click at [179, 283] on link "Undo Keyboard shortcut Ctrl+Z" at bounding box center [184, 289] width 14 height 13
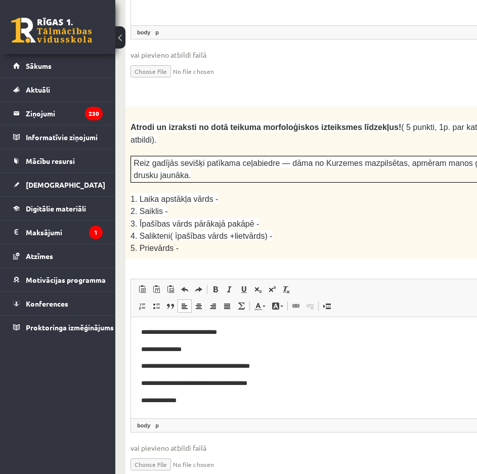
click at [348, 140] on div "**********" at bounding box center [353, 297] width 457 height 383
click at [266, 384] on p "**********" at bounding box center [353, 383] width 425 height 11
click at [262, 384] on p "**********" at bounding box center [353, 383] width 425 height 11
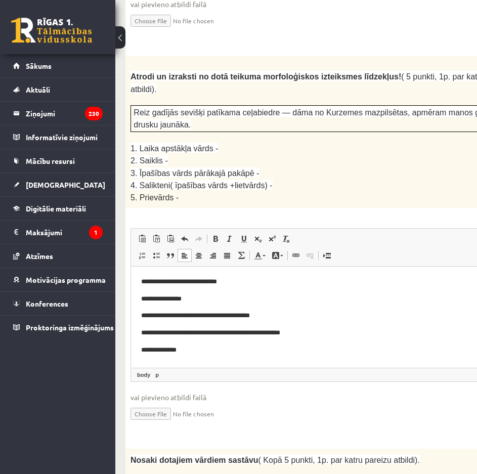
click at [192, 352] on p "**********" at bounding box center [353, 349] width 425 height 11
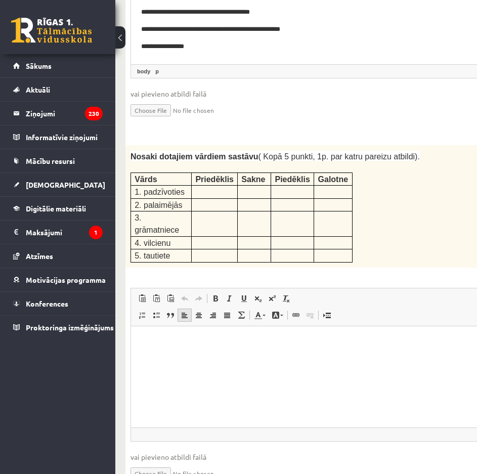
scroll to position [1770, 0]
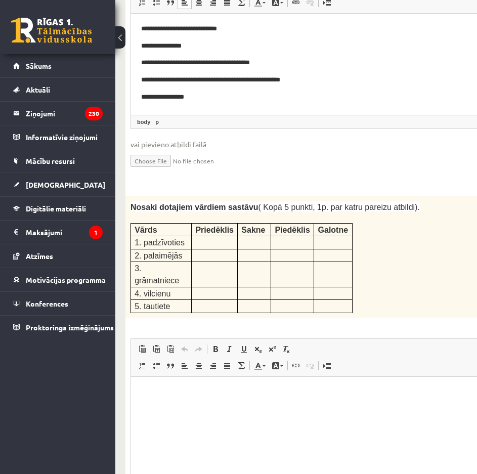
click at [202, 401] on html at bounding box center [353, 391] width 445 height 31
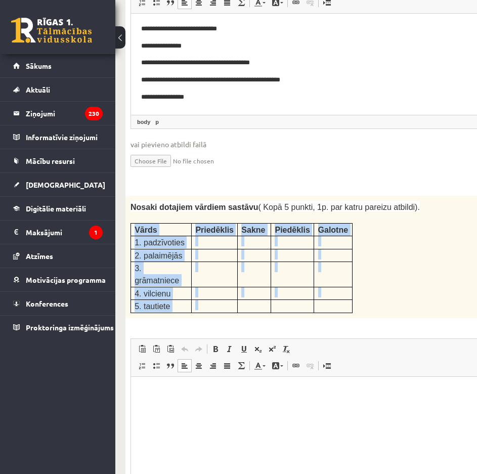
drag, startPoint x: 132, startPoint y: 101, endPoint x: 238, endPoint y: 164, distance: 122.9
click at [238, 223] on tbody "Vārds Priedēklis [GEOGRAPHIC_DATA] Piedēklis [GEOGRAPHIC_DATA] 1. padzīvoties 2…" at bounding box center [241, 267] width 221 height 89
copy tbody "Vārds Priedēklis Sakne Piedēklis Galotne 1. padzīvoties 2. palaimējās 3. grāmat…"
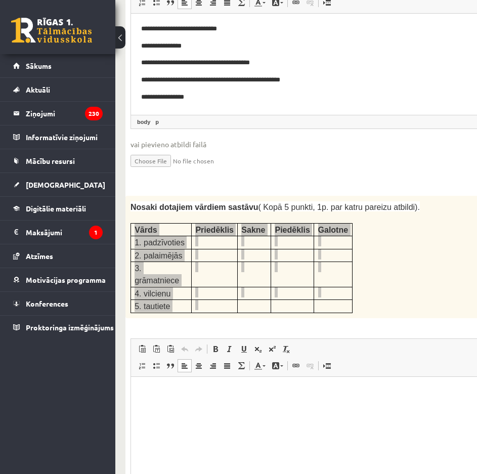
click at [166, 401] on html at bounding box center [353, 391] width 445 height 31
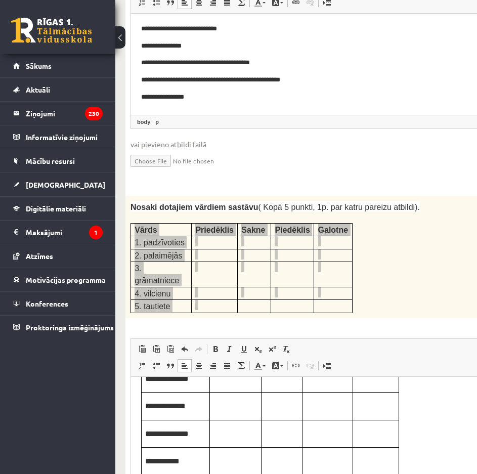
scroll to position [0, 0]
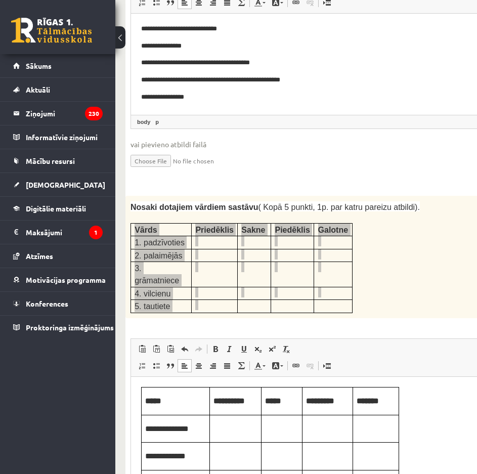
drag, startPoint x: 209, startPoint y: 428, endPoint x: 221, endPoint y: 433, distance: 12.7
click at [212, 430] on td "Editor, wiswyg-editor-user-answer-47433799119780" at bounding box center [236, 428] width 52 height 28
click at [280, 428] on p "Editor, wiswyg-editor-user-answer-47433799119780" at bounding box center [281, 427] width 33 height 11
click at [342, 429] on p "Editor, wiswyg-editor-user-answer-47433799119780" at bounding box center [327, 427] width 43 height 11
click at [378, 429] on p "Editor, wiswyg-editor-user-answer-47433799119780" at bounding box center [375, 427] width 38 height 11
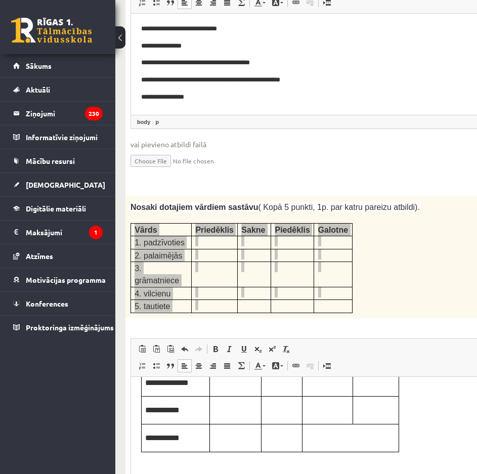
scroll to position [51, 0]
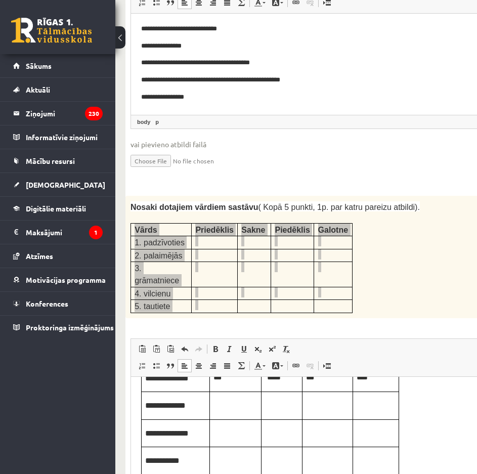
click at [231, 405] on p "Editor, wiswyg-editor-user-answer-47433799119780" at bounding box center [235, 403] width 44 height 11
click at [291, 405] on p "Editor, wiswyg-editor-user-answer-47433799119780" at bounding box center [281, 403] width 33 height 11
click at [331, 405] on p "Editor, wiswyg-editor-user-answer-47433799119780" at bounding box center [327, 403] width 43 height 11
click at [369, 404] on p "Editor, wiswyg-editor-user-answer-47433799119780" at bounding box center [375, 403] width 38 height 11
click at [370, 406] on p "Editor, wiswyg-editor-user-answer-47433799119780" at bounding box center [375, 403] width 38 height 11
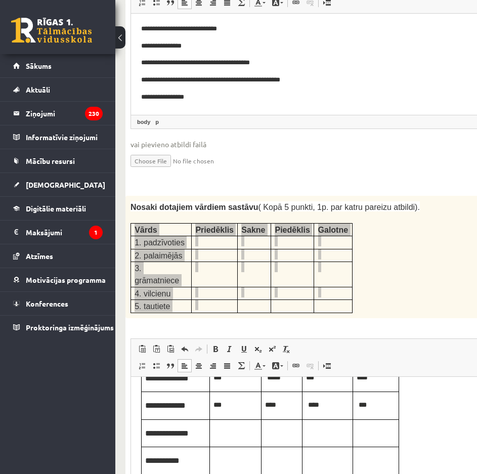
click at [240, 441] on td "Editor, wiswyg-editor-user-answer-47433799119780" at bounding box center [236, 433] width 52 height 28
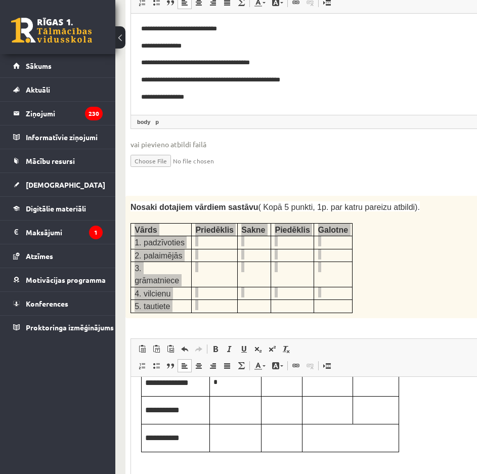
click at [232, 421] on td "Editor, wiswyg-editor-user-answer-47433799119780" at bounding box center [236, 410] width 52 height 28
click at [237, 442] on p "Editor, wiswyg-editor-user-answer-47433799119780" at bounding box center [235, 436] width 44 height 11
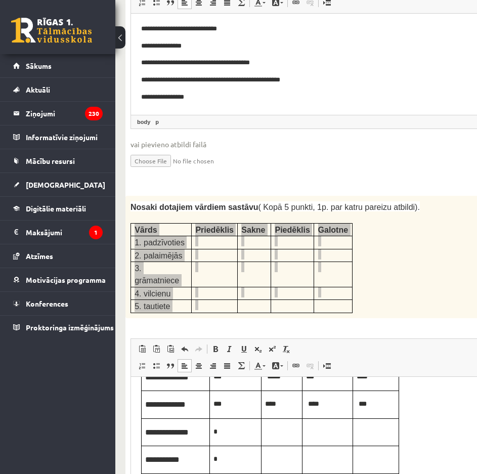
click at [287, 436] on p "Editor, wiswyg-editor-user-answer-47433799119780" at bounding box center [281, 430] width 33 height 11
click at [325, 438] on td "Editor, wiswyg-editor-user-answer-47433799119780" at bounding box center [327, 432] width 51 height 28
click at [362, 437] on td "Editor, wiswyg-editor-user-answer-47433799119780" at bounding box center [376, 432] width 46 height 28
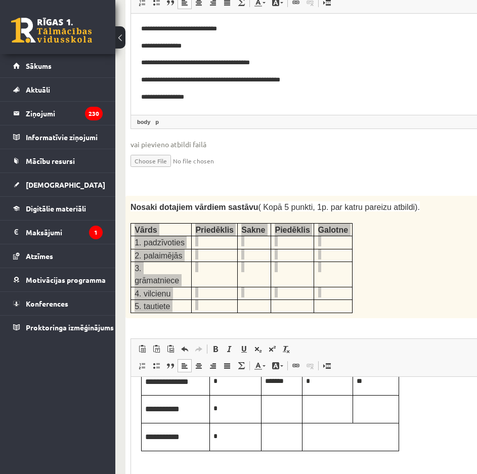
click at [274, 413] on p "Editor, wiswyg-editor-user-answer-47433799119780" at bounding box center [281, 407] width 33 height 11
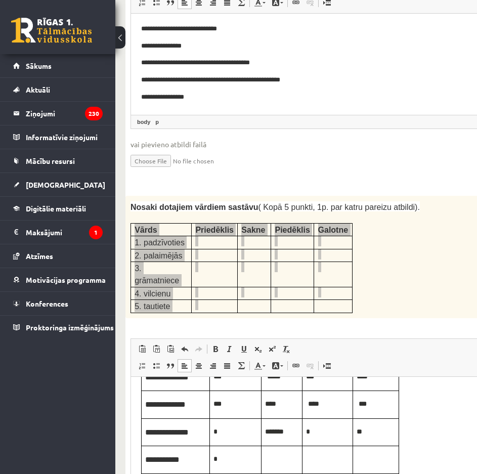
click at [294, 431] on p "*******" at bounding box center [281, 430] width 33 height 11
click at [279, 433] on p "Editor, wiswyg-editor-user-answer-47433799119780" at bounding box center [281, 430] width 33 height 11
click at [322, 432] on p "*" at bounding box center [327, 430] width 43 height 11
click at [362, 431] on span "**" at bounding box center [359, 430] width 6 height 7
click at [272, 456] on p "Editor, wiswyg-editor-user-answer-47433799119780" at bounding box center [281, 458] width 33 height 11
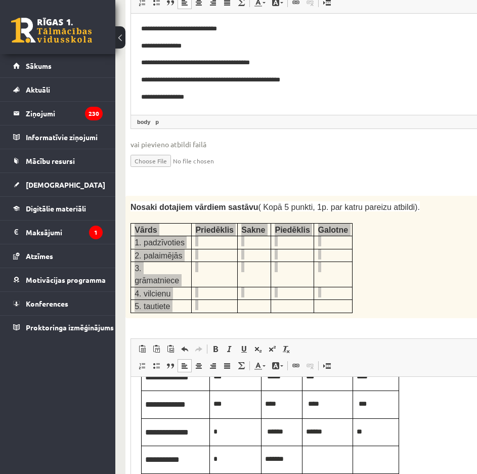
click at [329, 460] on p "Editor, wiswyg-editor-user-answer-47433799119780" at bounding box center [327, 458] width 43 height 11
click at [381, 455] on p "Editor, wiswyg-editor-user-answer-47433799119780" at bounding box center [375, 458] width 38 height 11
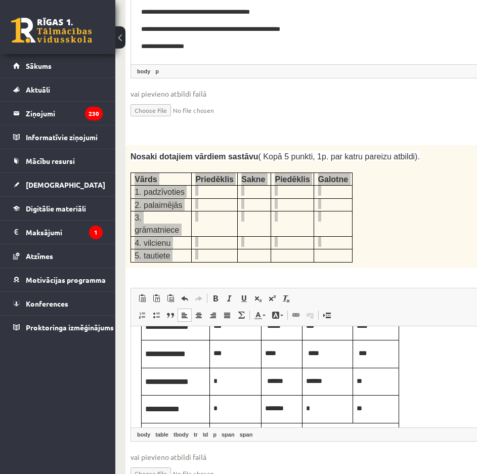
scroll to position [102, 0]
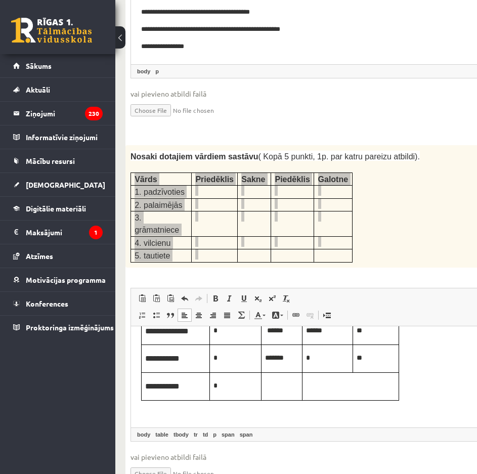
click at [279, 386] on td "Editor, wiswyg-editor-user-answer-47433799119780" at bounding box center [281, 386] width 41 height 28
click at [329, 382] on table "**********" at bounding box center [270, 317] width 258 height 166
click at [311, 383] on table "**********" at bounding box center [270, 317] width 258 height 166
click at [309, 377] on table "**********" at bounding box center [270, 317] width 258 height 166
click at [319, 377] on table "**********" at bounding box center [270, 317] width 258 height 166
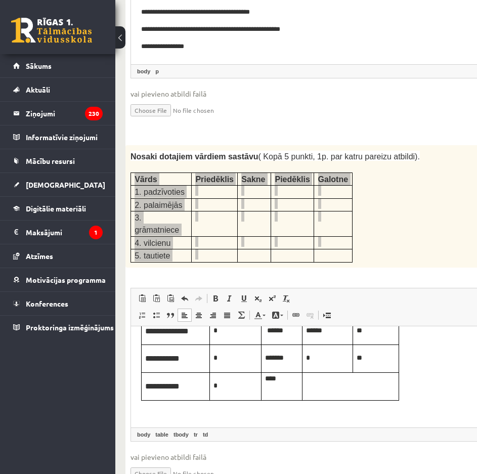
click at [322, 378] on table "**********" at bounding box center [270, 317] width 258 height 166
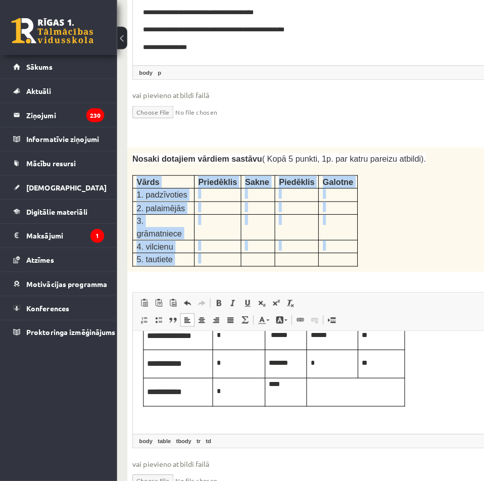
scroll to position [1798, 0]
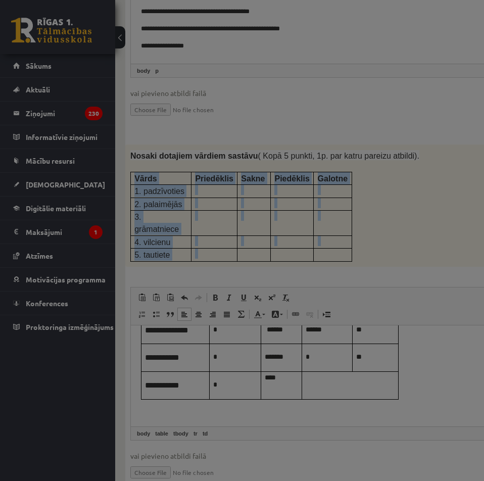
type input "*"
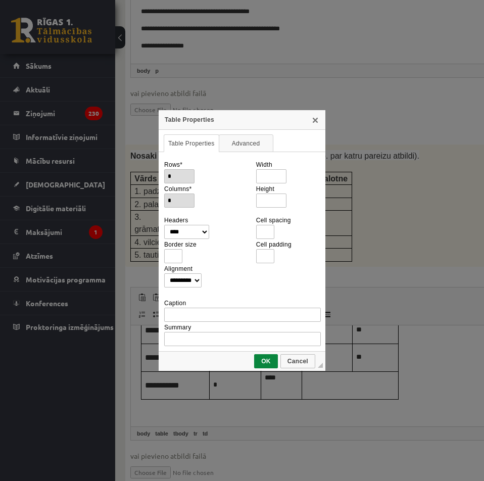
click at [372, 263] on div "**********" at bounding box center [242, 240] width 484 height 481
click at [353, 273] on div "**********" at bounding box center [242, 240] width 484 height 481
click at [312, 117] on link "X" at bounding box center [315, 120] width 8 height 8
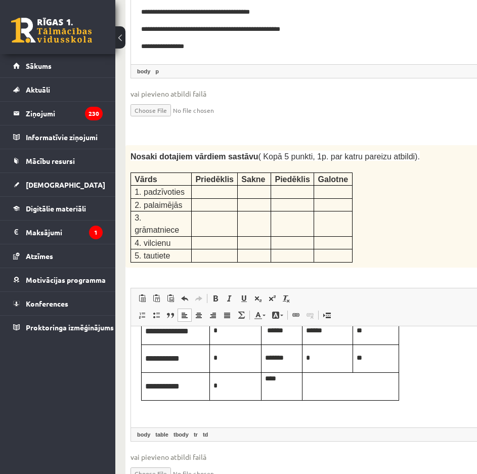
click at [355, 411] on p "Editor, wiswyg-editor-user-answer-47433799119780" at bounding box center [353, 412] width 425 height 11
click at [359, 379] on table "**********" at bounding box center [270, 317] width 258 height 166
click at [329, 381] on table "**********" at bounding box center [270, 317] width 258 height 166
click at [327, 410] on p "Editor, wiswyg-editor-user-answer-47433799119780" at bounding box center [353, 412] width 425 height 11
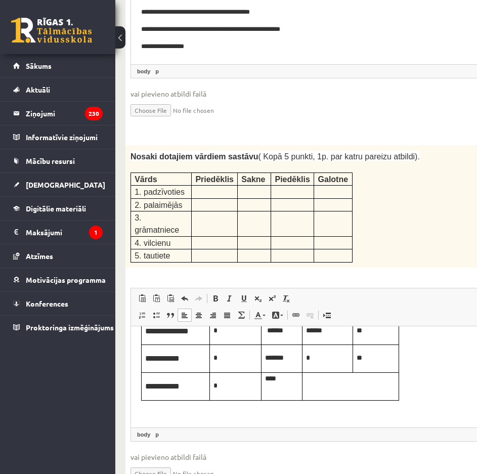
click at [292, 380] on td "****" at bounding box center [281, 386] width 41 height 28
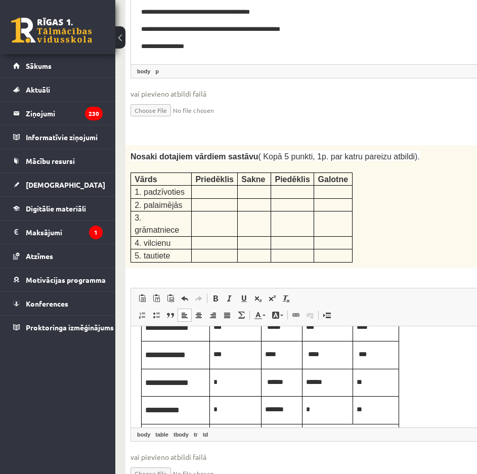
scroll to position [101, 0]
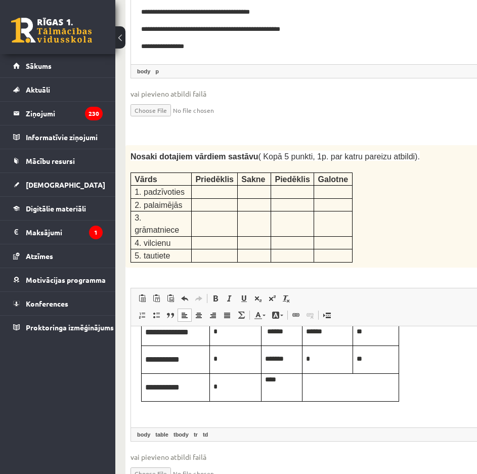
click at [338, 385] on table "**********" at bounding box center [270, 318] width 258 height 166
click at [411, 383] on body "**********" at bounding box center [353, 326] width 425 height 183
click at [417, 380] on body "**********" at bounding box center [353, 326] width 425 height 183
click at [189, 409] on body "**********" at bounding box center [350, 332] width 418 height 194
click at [274, 418] on p "Editor, wiswyg-editor-user-answer-47433799119780" at bounding box center [350, 423] width 418 height 11
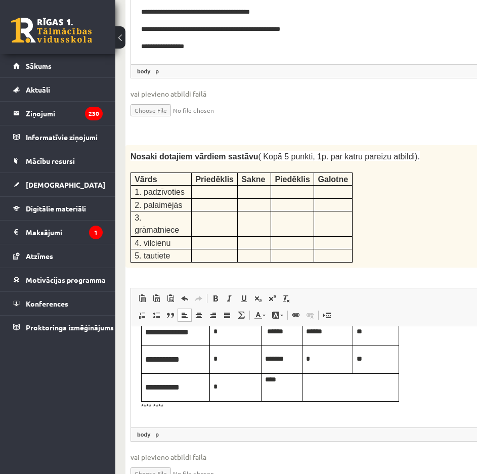
scroll to position [0, 0]
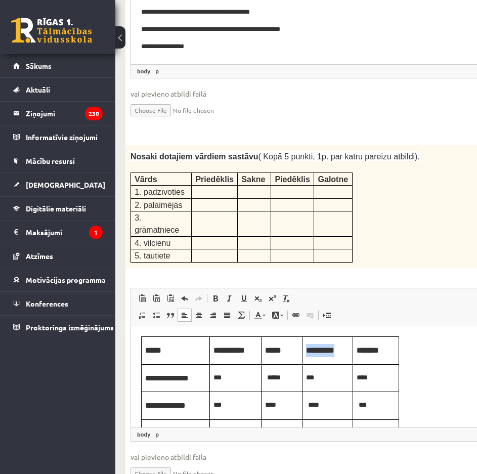
drag, startPoint x: 306, startPoint y: 349, endPoint x: 335, endPoint y: 350, distance: 28.8
click at [334, 350] on span "*********" at bounding box center [320, 350] width 28 height 8
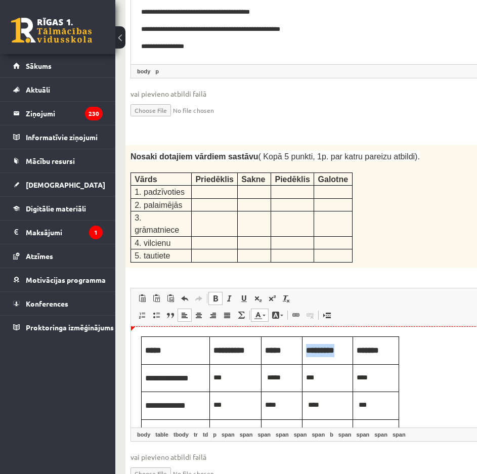
copy span "*********"
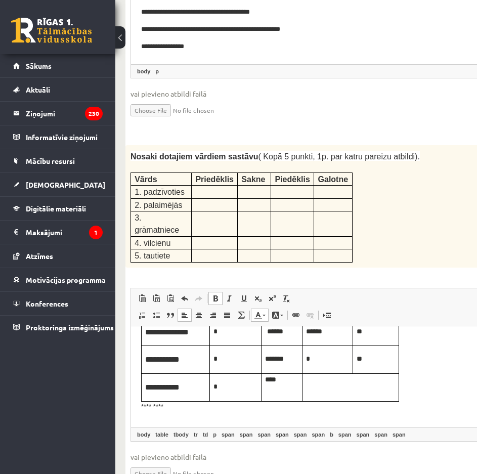
scroll to position [113, 0]
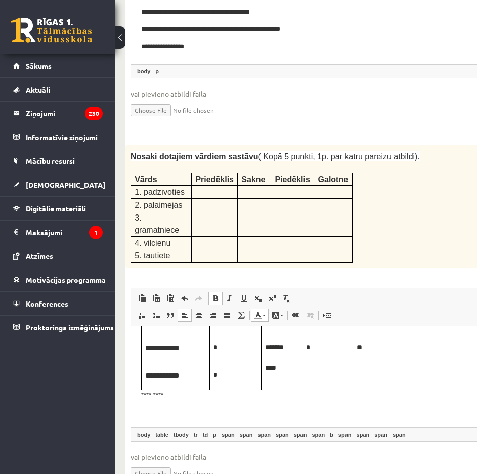
click at [185, 400] on body "**********" at bounding box center [350, 320] width 418 height 194
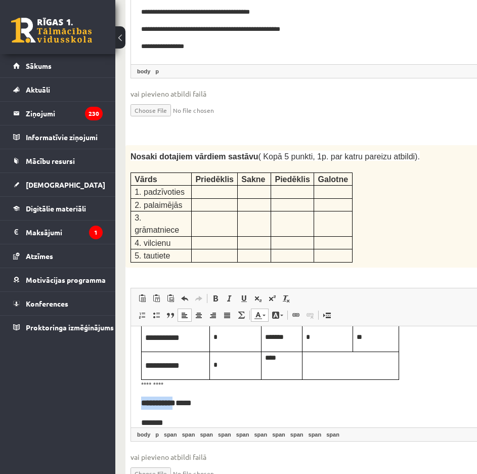
drag, startPoint x: 141, startPoint y: 400, endPoint x: 173, endPoint y: 407, distance: 33.0
click at [173, 406] on span "**********" at bounding box center [158, 402] width 34 height 8
click at [214, 294] on span at bounding box center [215, 298] width 8 height 8
click at [213, 294] on span at bounding box center [215, 298] width 8 height 8
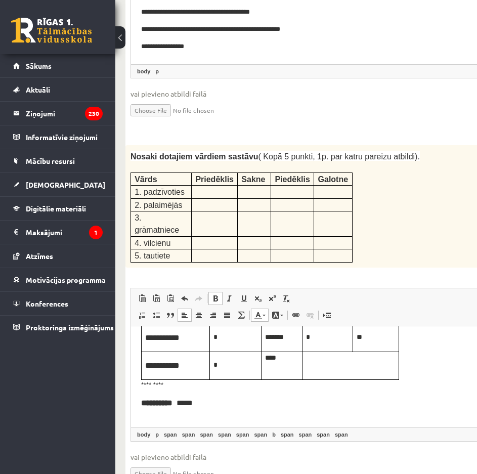
click at [182, 416] on p "Editor, wiswyg-editor-user-answer-47433799119780" at bounding box center [350, 422] width 418 height 13
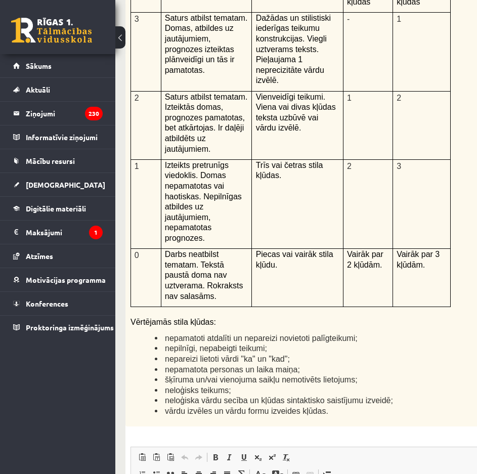
scroll to position [2477, 0]
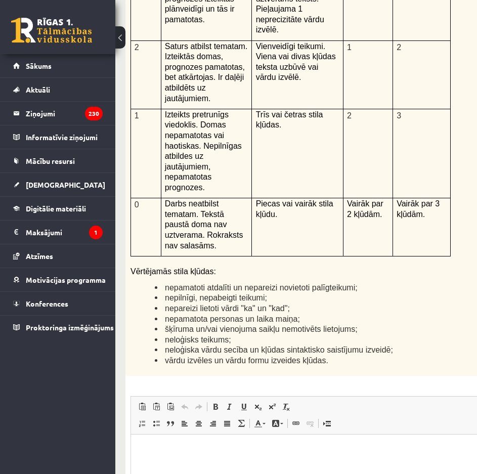
click at [228, 465] on html at bounding box center [353, 449] width 445 height 31
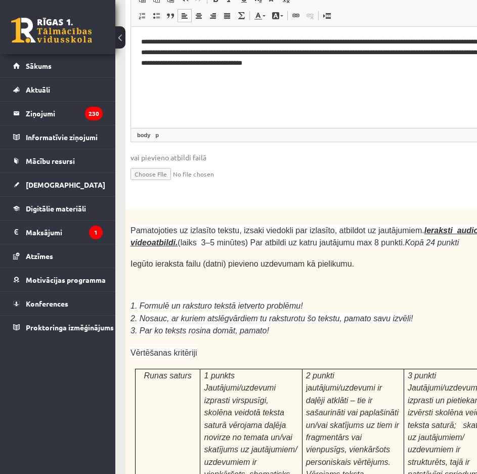
scroll to position [2834, 0]
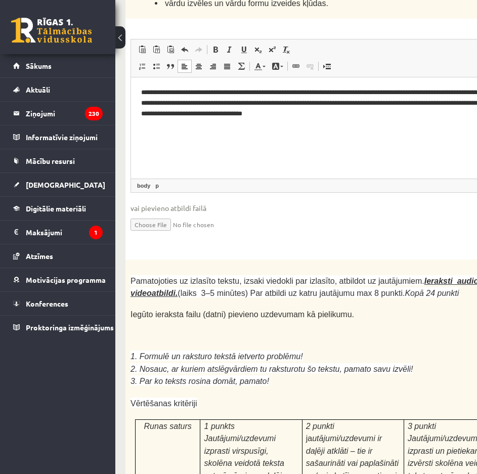
click at [314, 213] on input "file" at bounding box center [353, 223] width 446 height 21
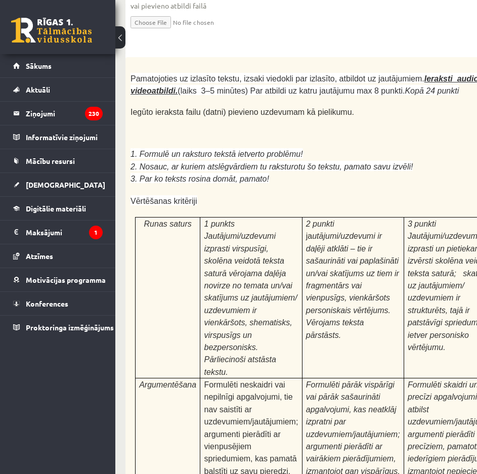
scroll to position [3188, 0]
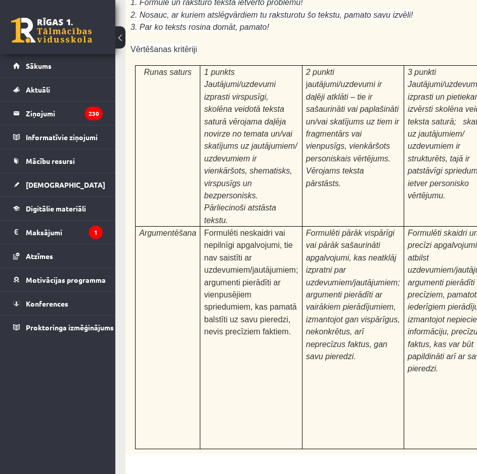
type input "**********"
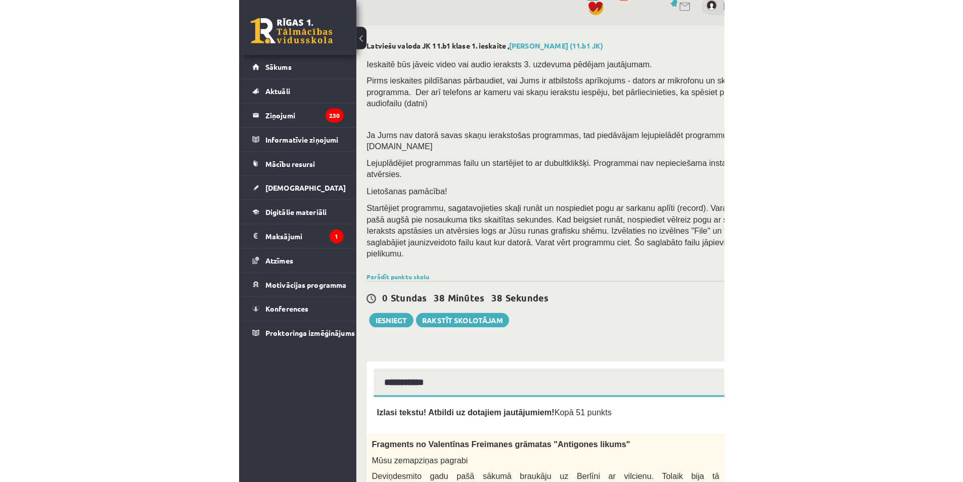
scroll to position [0, 0]
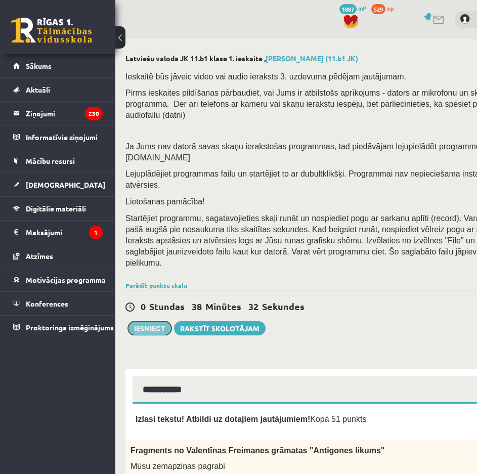
click at [162, 321] on button "Iesniegt" at bounding box center [149, 328] width 43 height 14
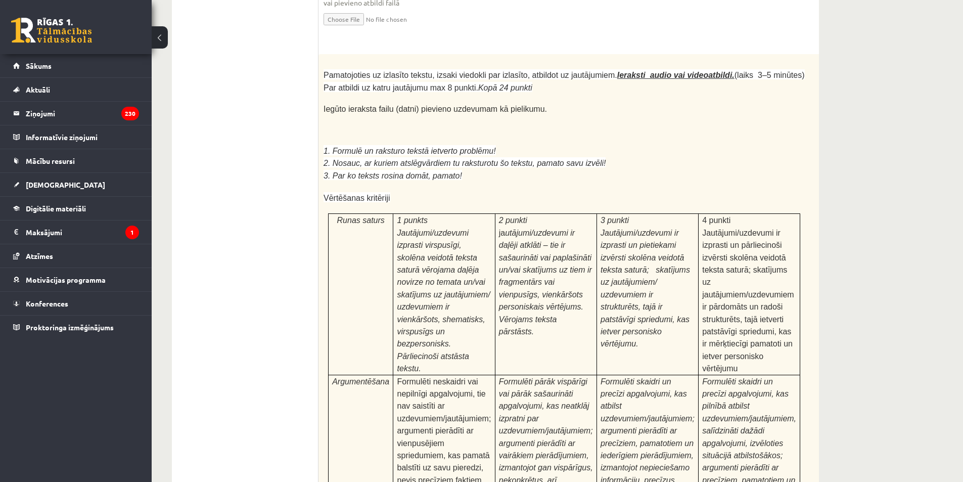
scroll to position [3099, 0]
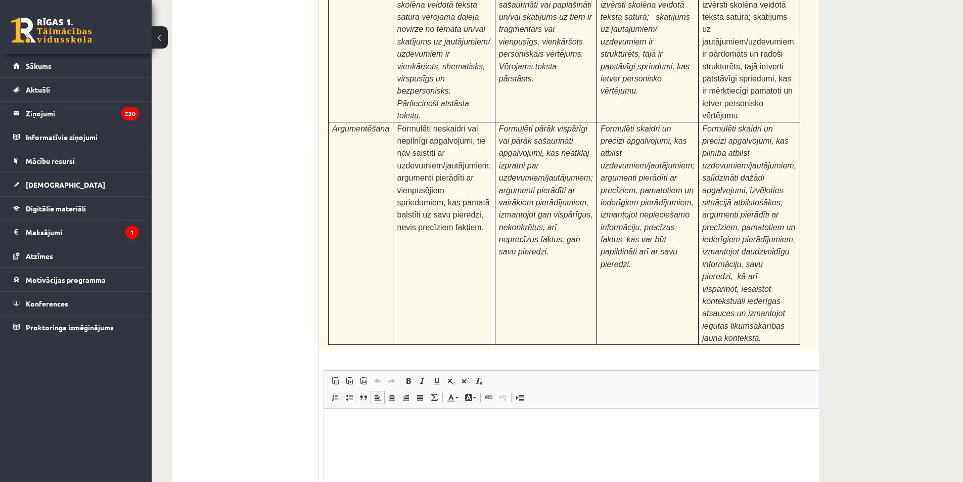
click at [382, 439] on html at bounding box center [589, 423] width 531 height 31
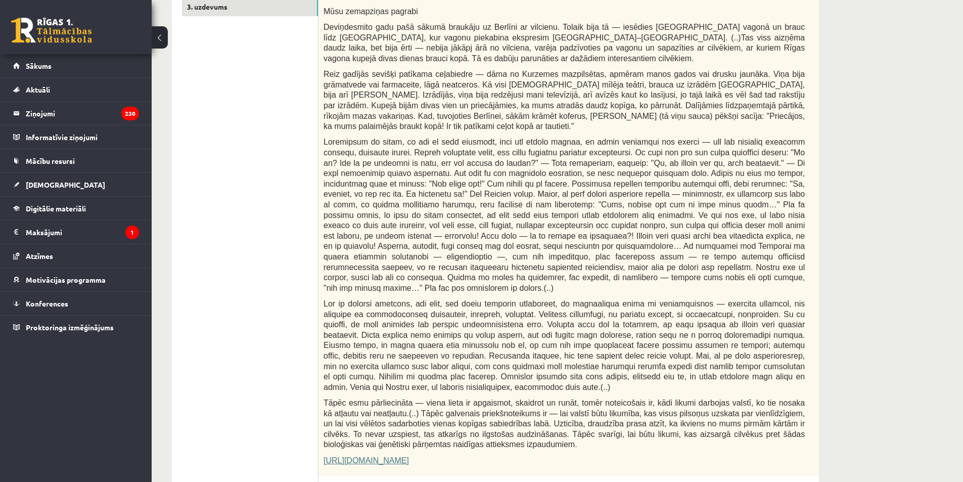
scroll to position [0, 0]
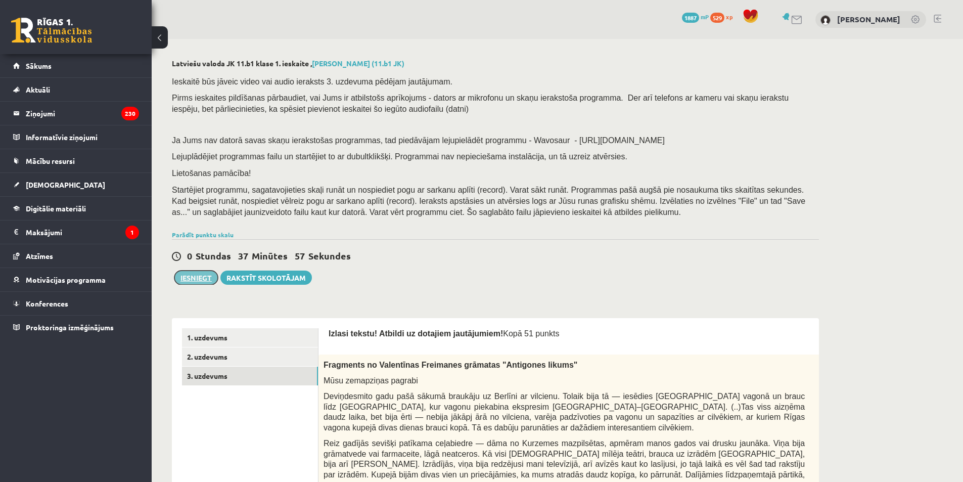
click at [209, 282] on button "Iesniegt" at bounding box center [195, 278] width 43 height 14
click at [210, 283] on button "Iesniegt" at bounding box center [195, 278] width 43 height 14
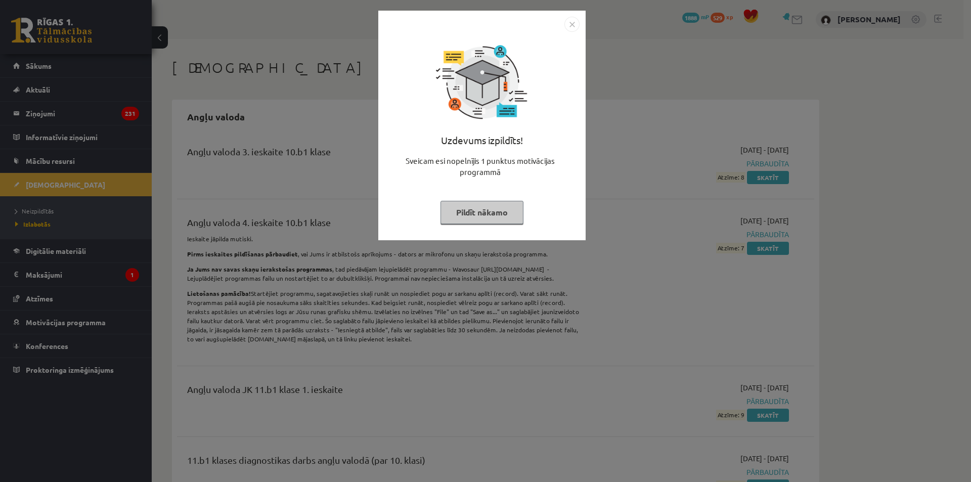
click at [573, 29] on img "Close" at bounding box center [571, 24] width 15 height 15
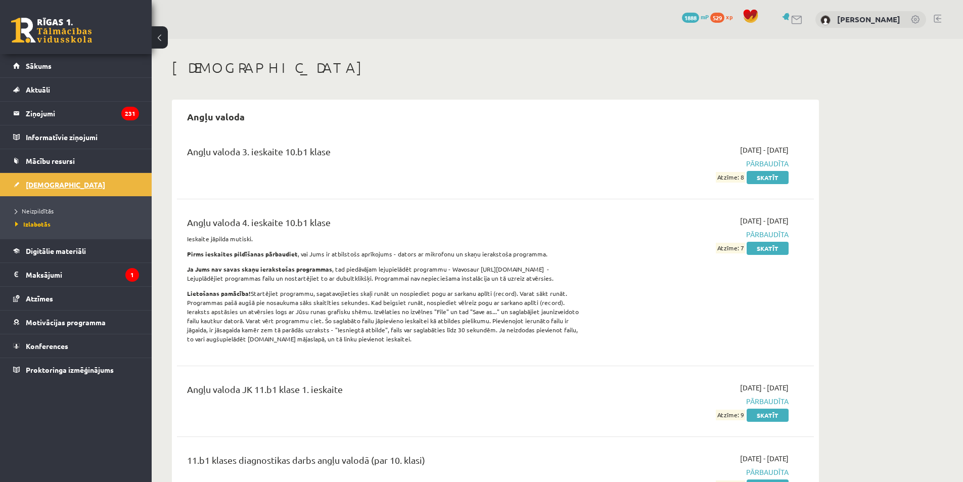
click at [40, 181] on span "[DEMOGRAPHIC_DATA]" at bounding box center [65, 184] width 79 height 9
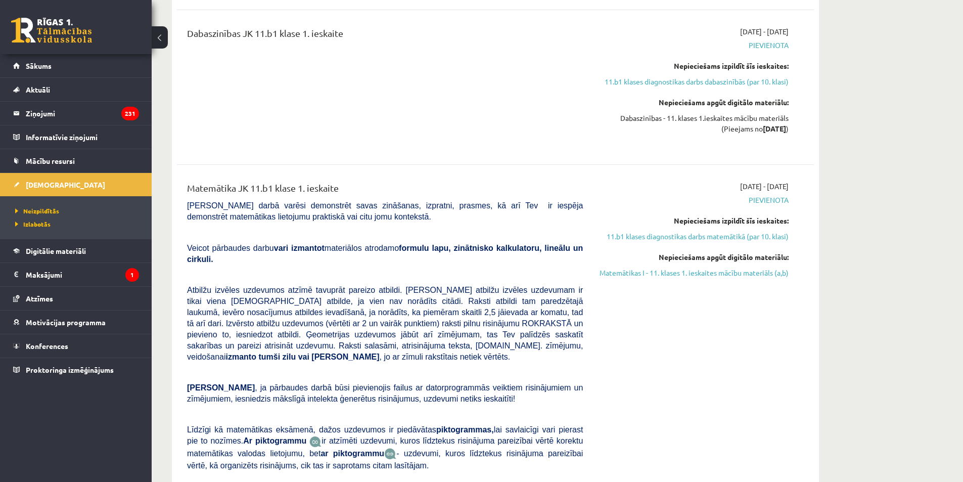
scroll to position [657, 0]
